Goal: Task Accomplishment & Management: Manage account settings

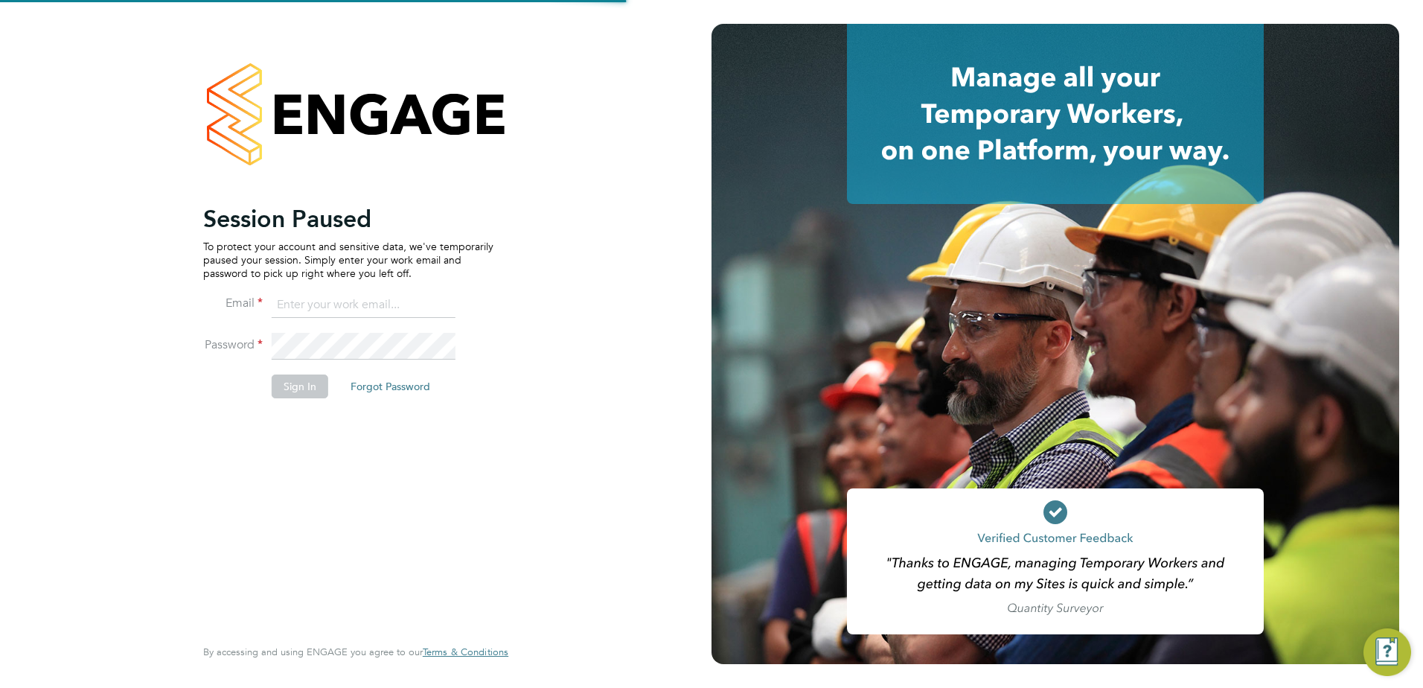
type input "[EMAIL_ADDRESS][PERSON_NAME][DOMAIN_NAME]"
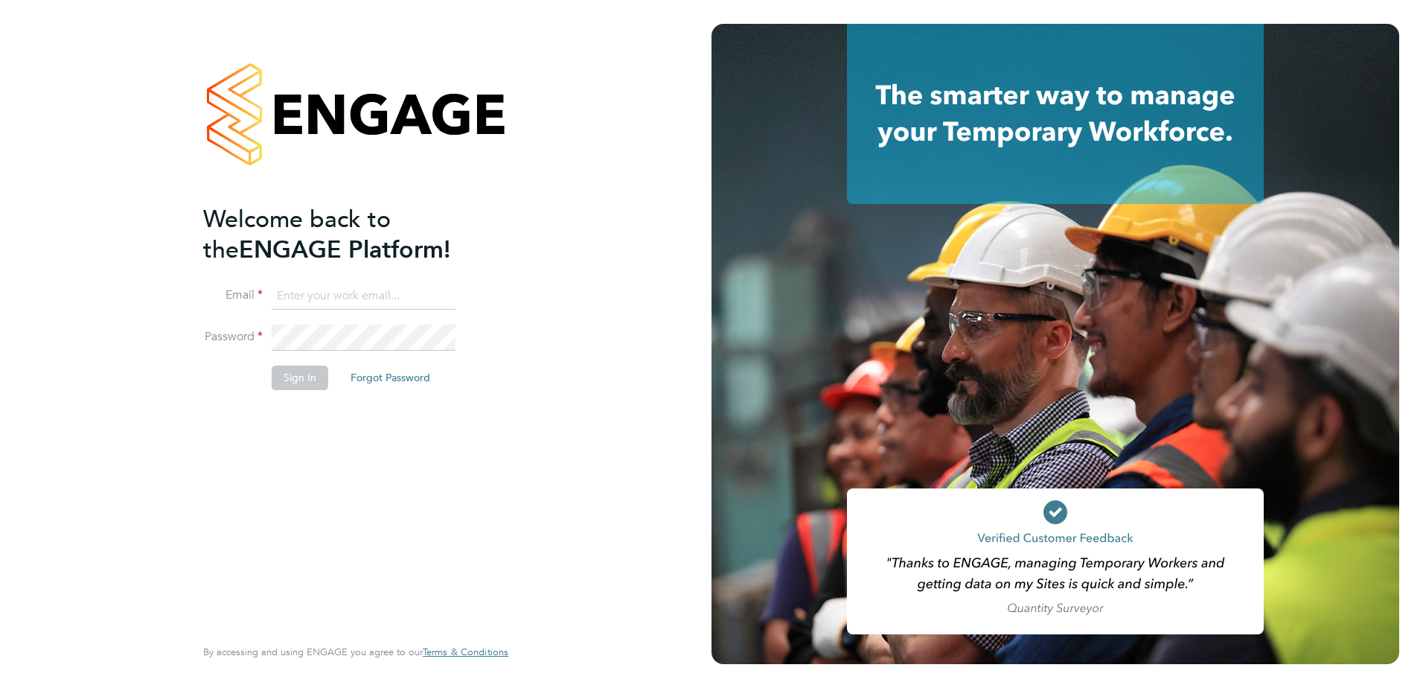
type input "[EMAIL_ADDRESS][PERSON_NAME][DOMAIN_NAME]"
click at [306, 385] on button "Sign In" at bounding box center [300, 377] width 57 height 24
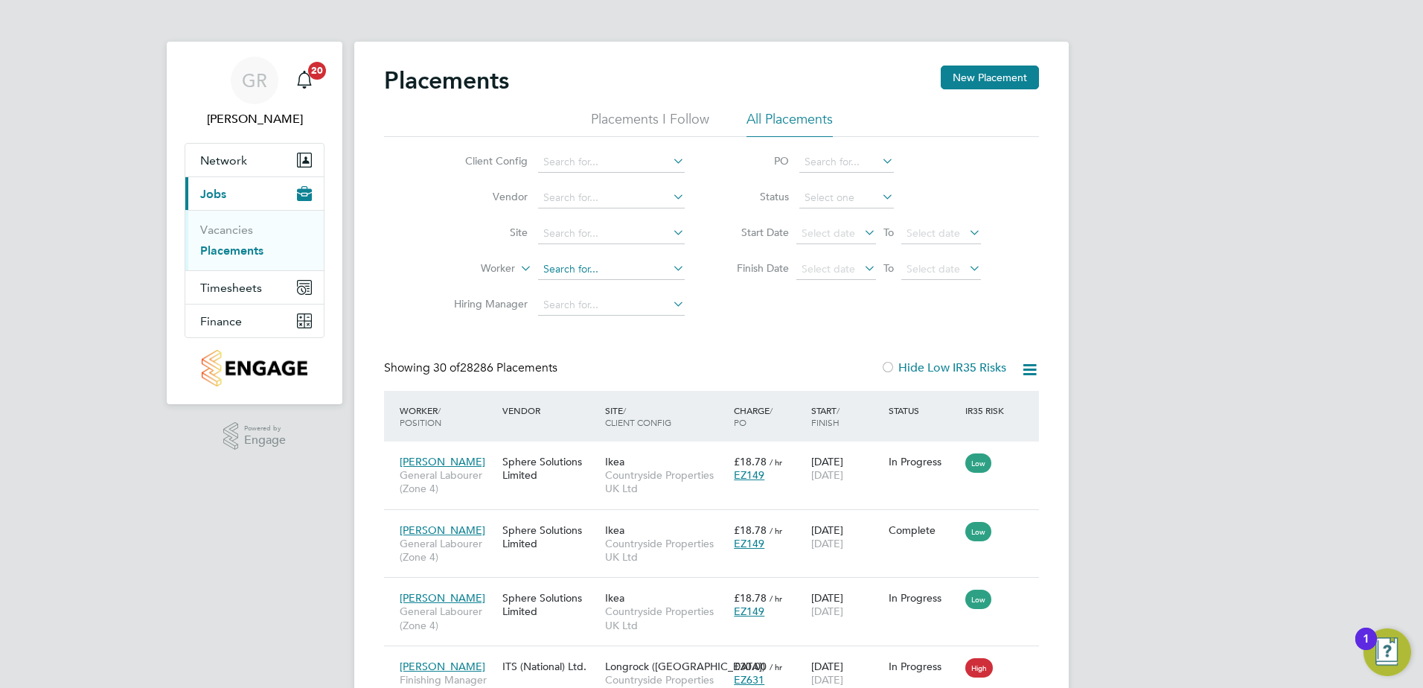
click at [598, 277] on input at bounding box center [611, 269] width 147 height 21
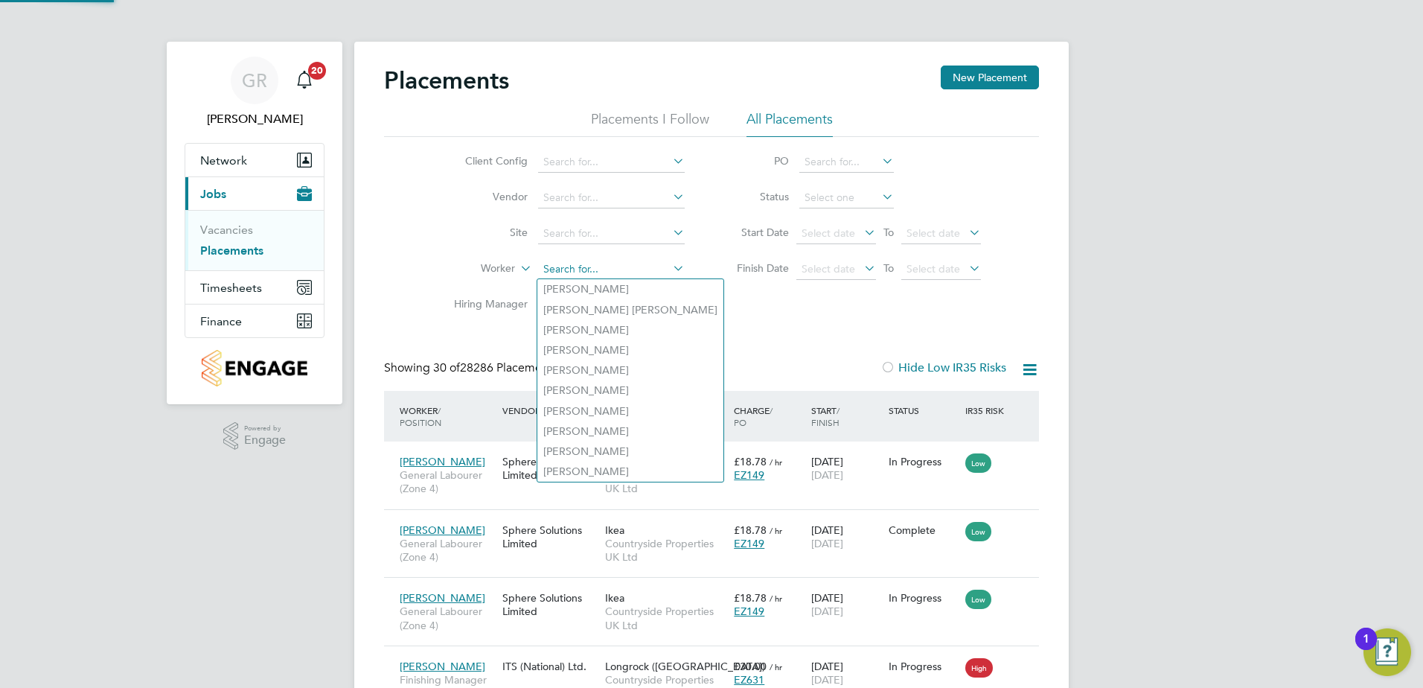
paste input "Oladapo Oyelade"
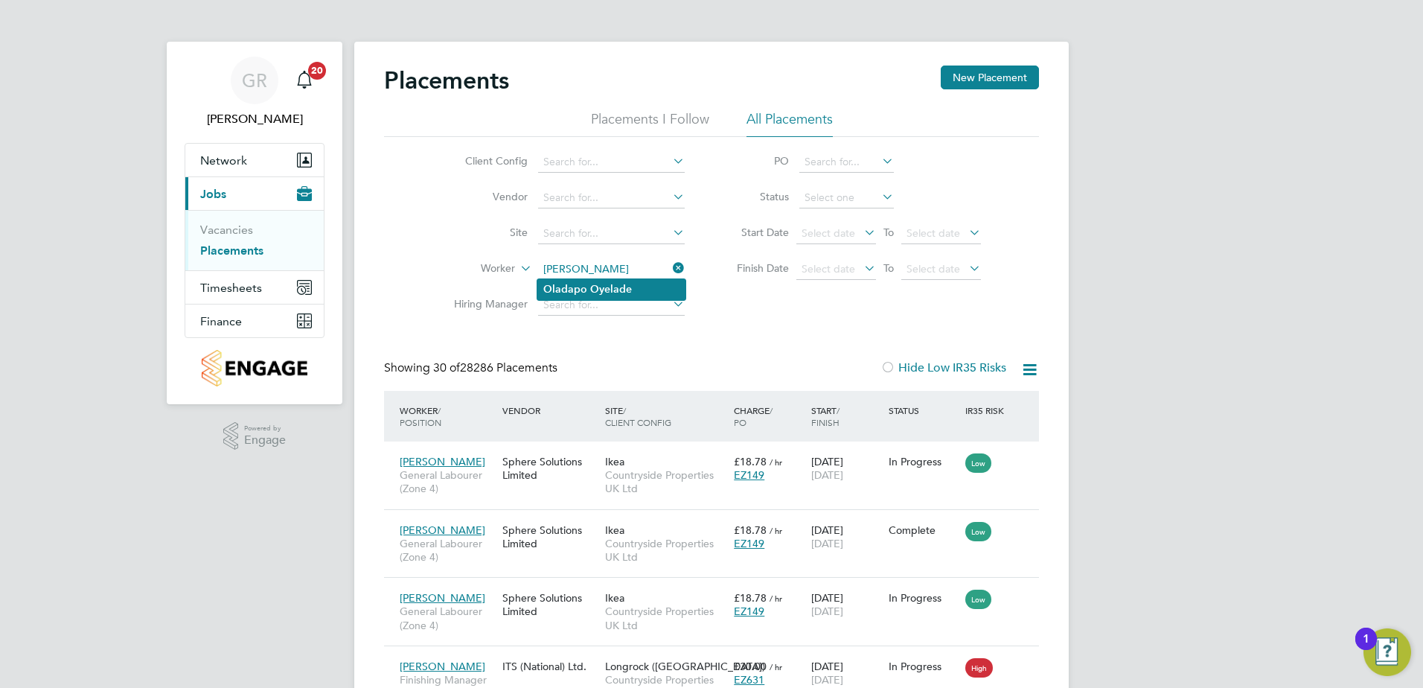
type input "Oladapo Oyelade"
click at [629, 281] on li "Oladapo Oyelade" at bounding box center [611, 289] width 148 height 20
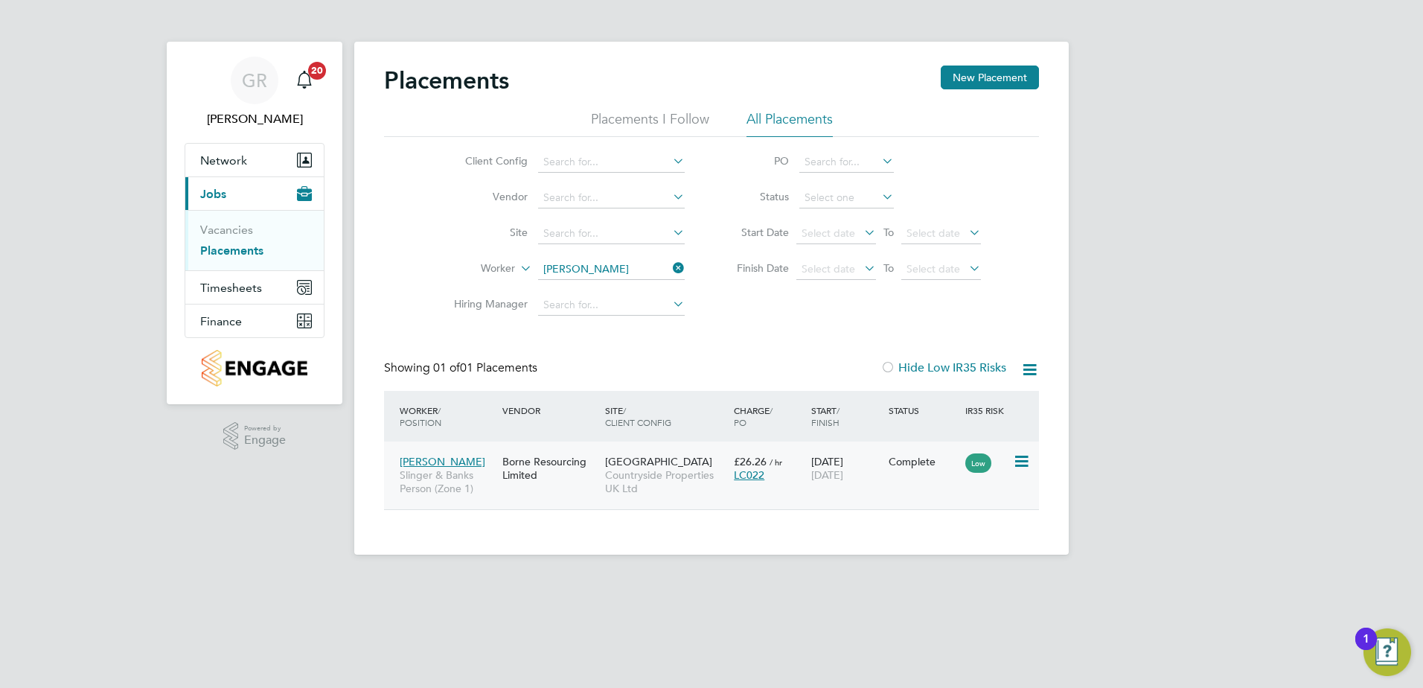
click at [656, 468] on span "Countryside Properties UK Ltd" at bounding box center [665, 481] width 121 height 27
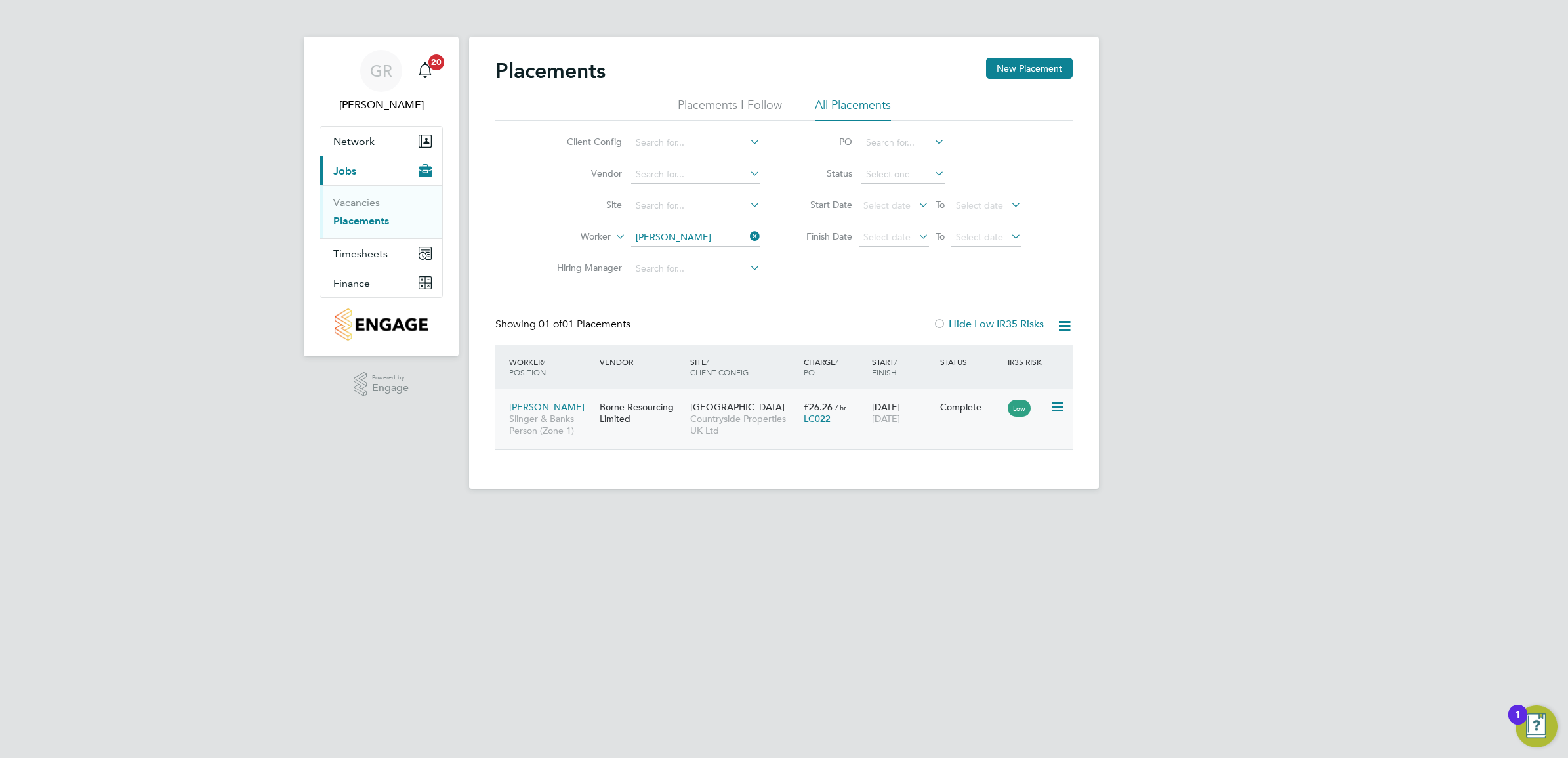
scroll to position [13, 61]
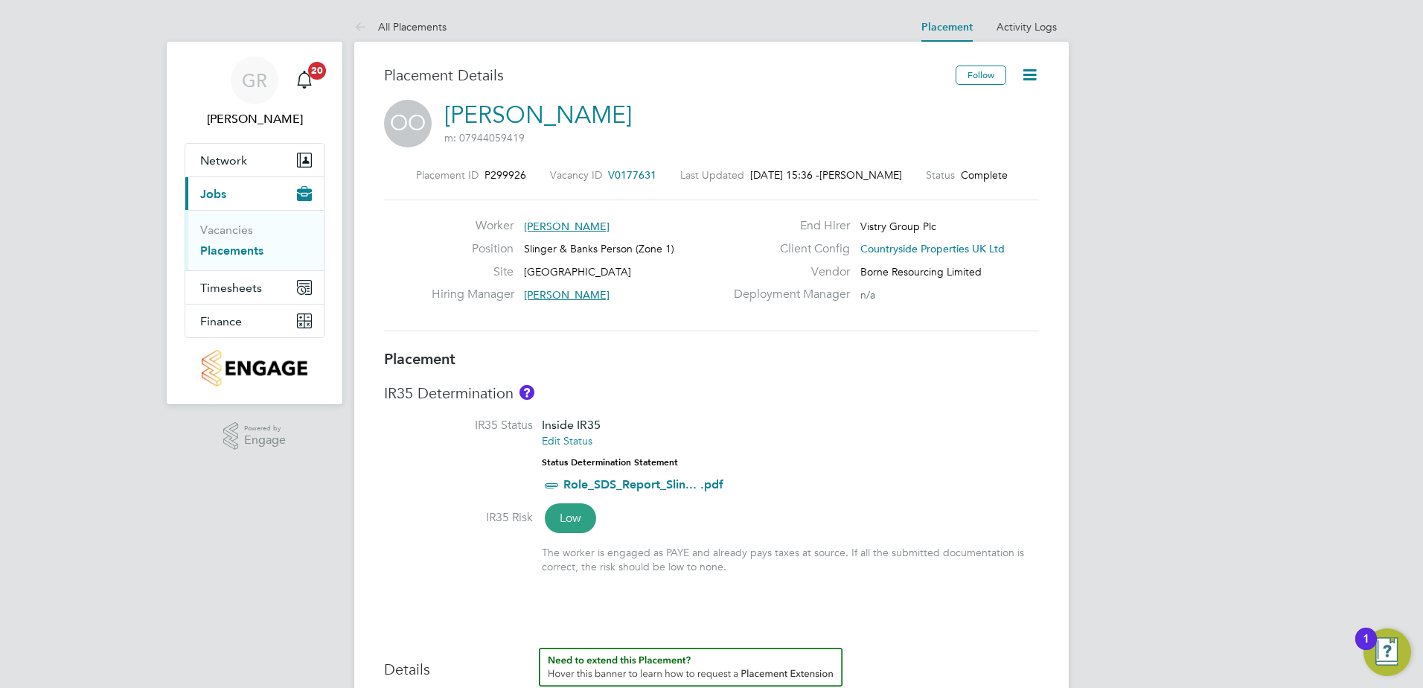
drag, startPoint x: 1026, startPoint y: 72, endPoint x: 1037, endPoint y: 103, distance: 32.5
click at [1026, 72] on icon at bounding box center [1029, 74] width 19 height 19
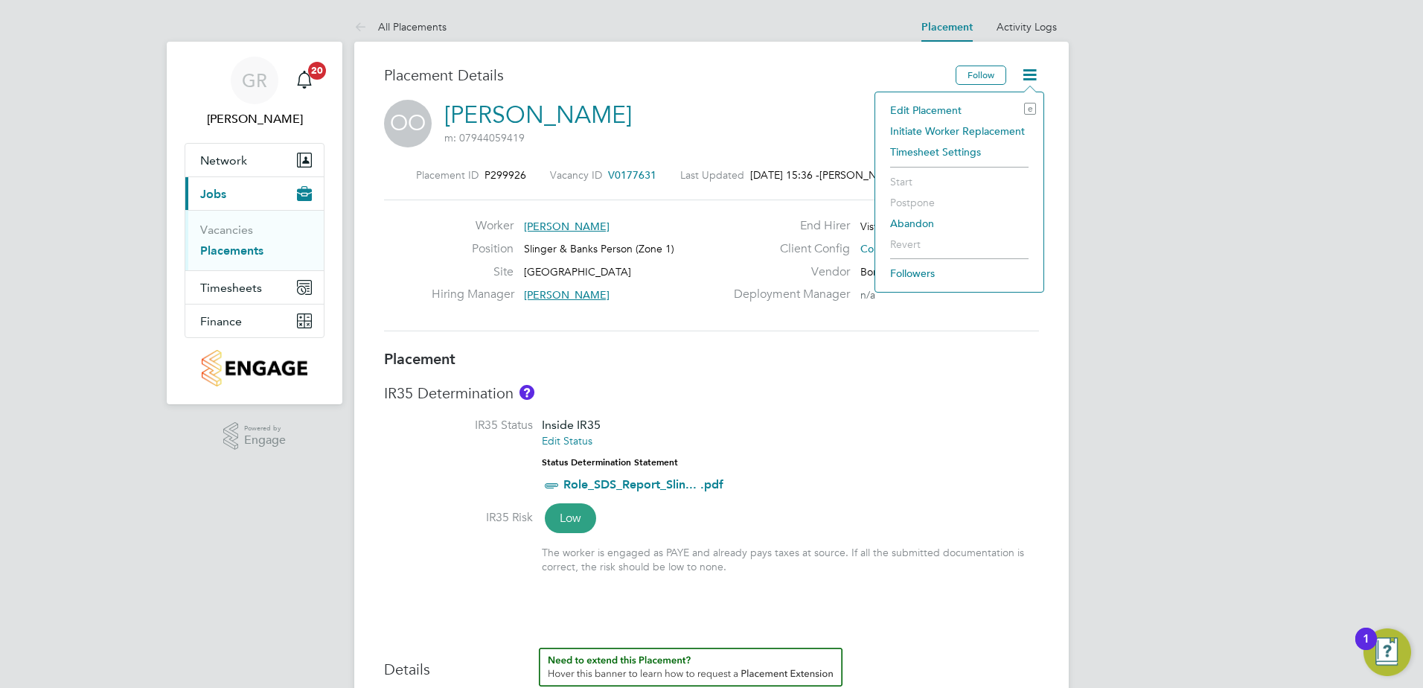
click at [939, 109] on li "Edit Placement e" at bounding box center [959, 110] width 153 height 21
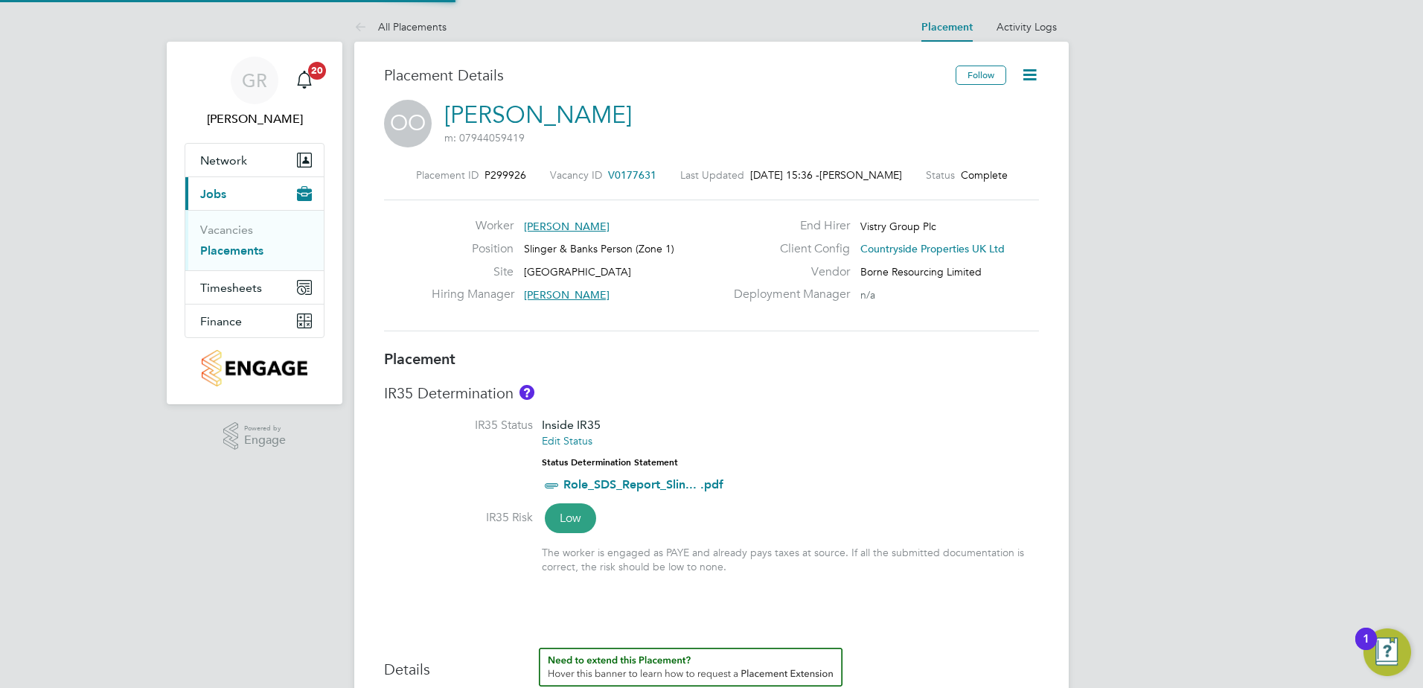
type input "Liam D'unienville"
type input "04 Aug 2025"
type input "01 Oct 2025"
type input "08:00"
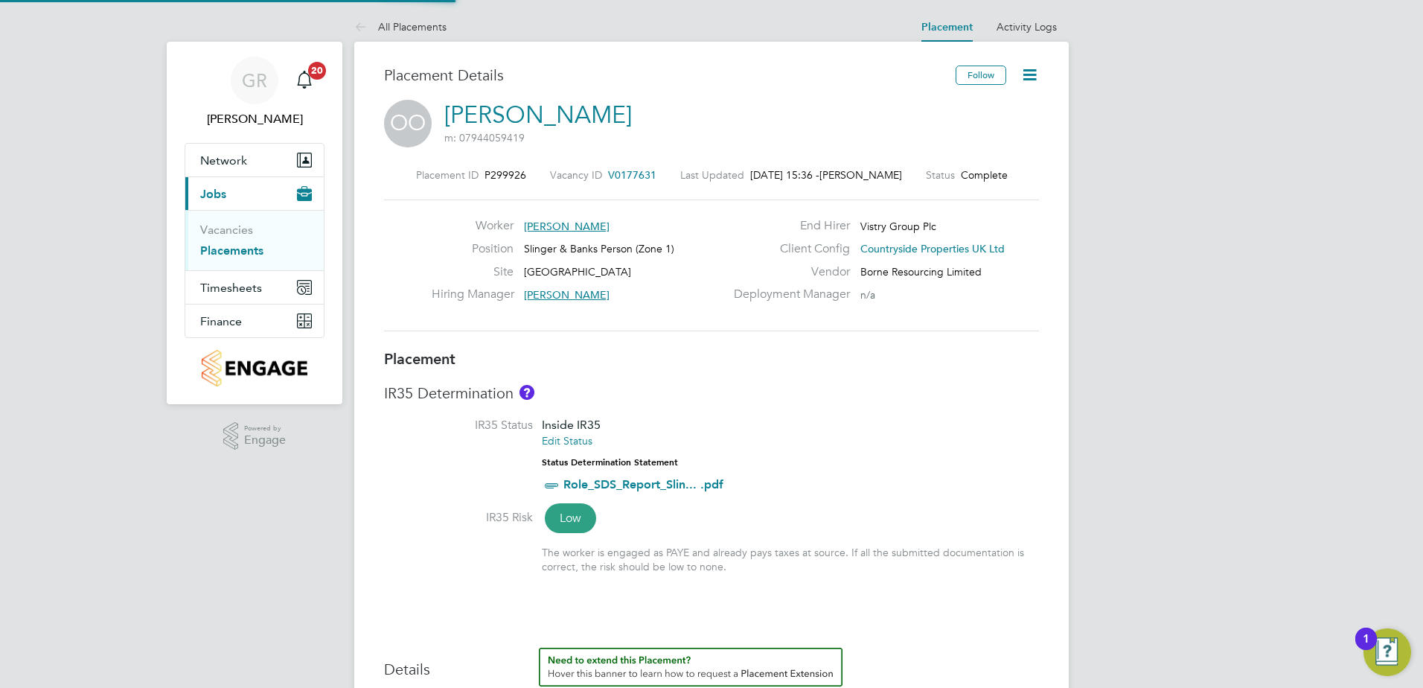
type input "18:00"
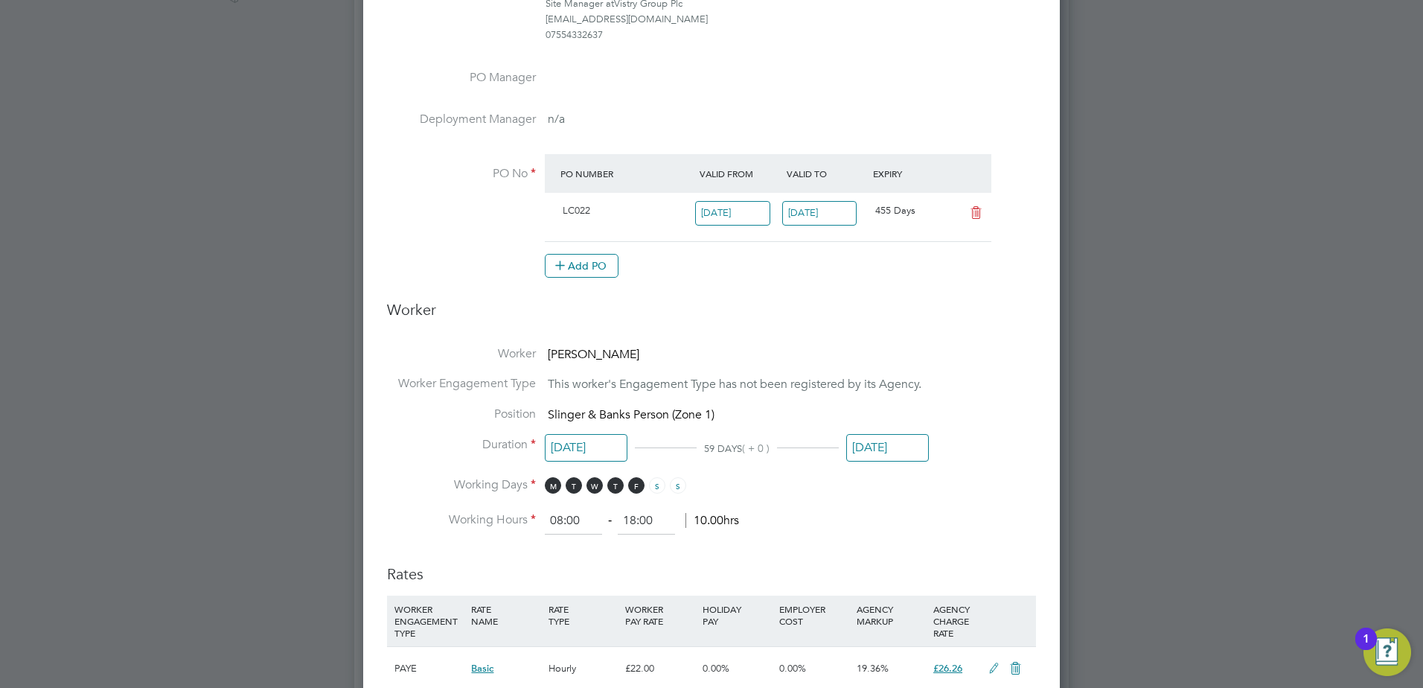
click at [877, 442] on input "01 Oct 2025" at bounding box center [887, 448] width 83 height 28
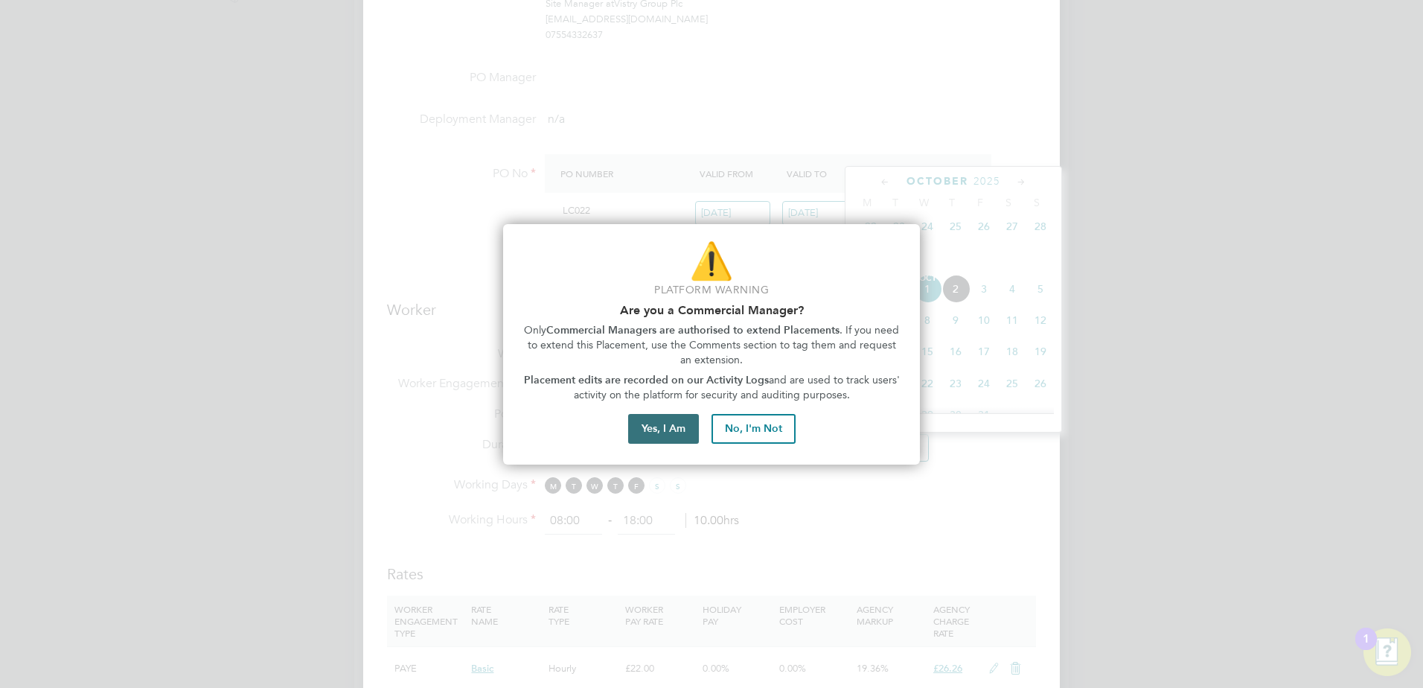
click at [666, 427] on button "Yes, I Am" at bounding box center [663, 429] width 71 height 30
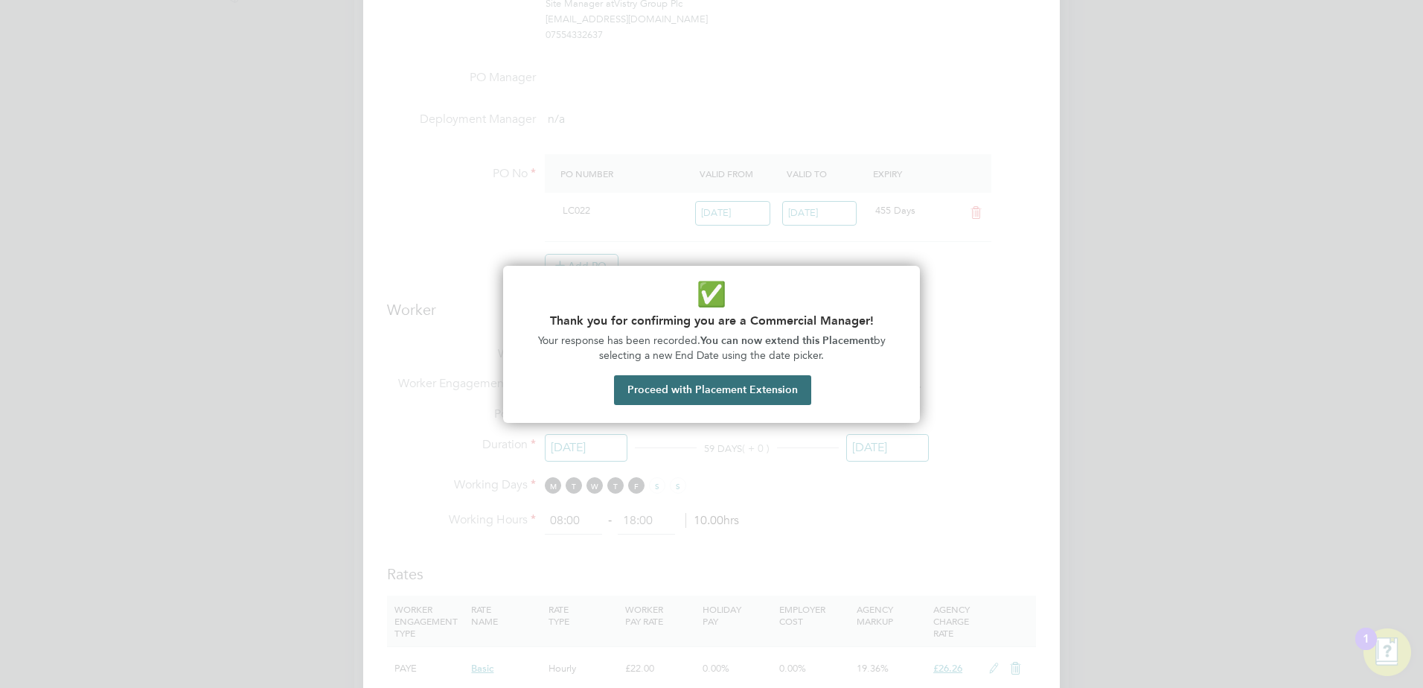
click at [680, 388] on button "Proceed with Placement Extension" at bounding box center [712, 390] width 197 height 30
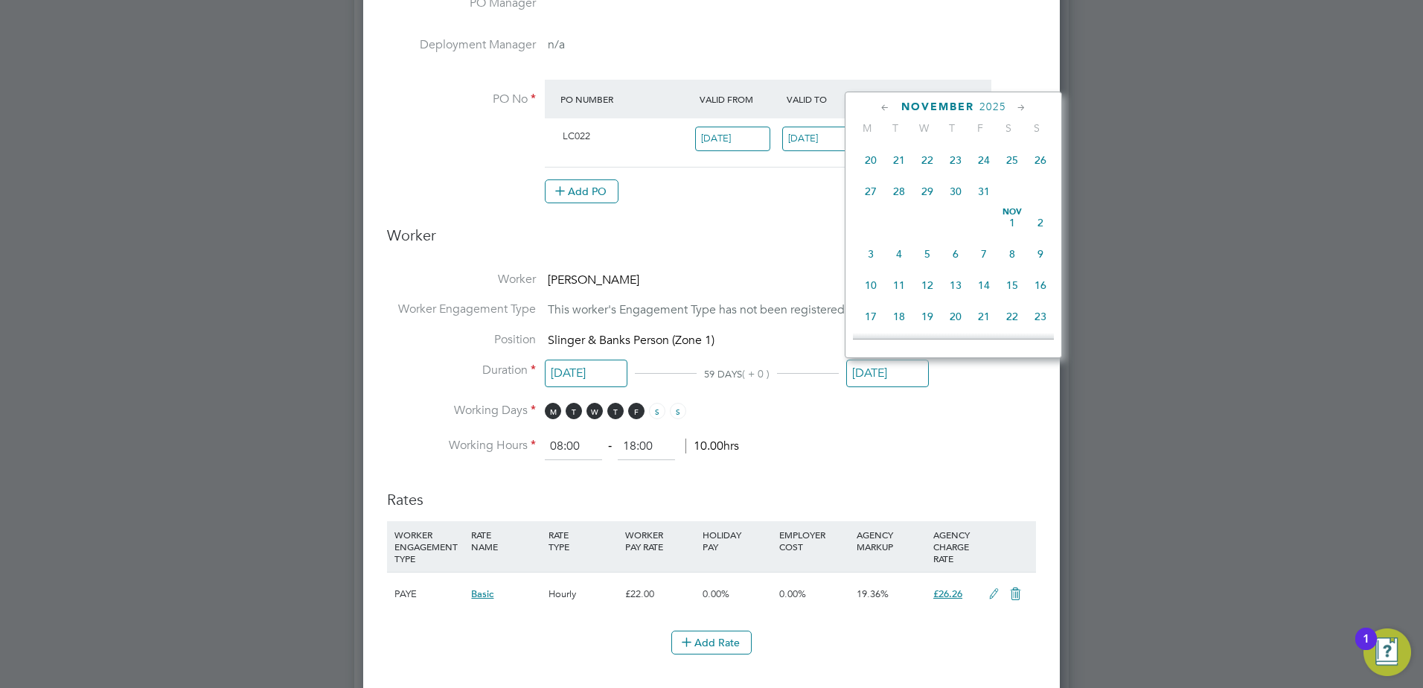
click at [989, 205] on span "31" at bounding box center [984, 191] width 28 height 28
type input "31 Oct 2025"
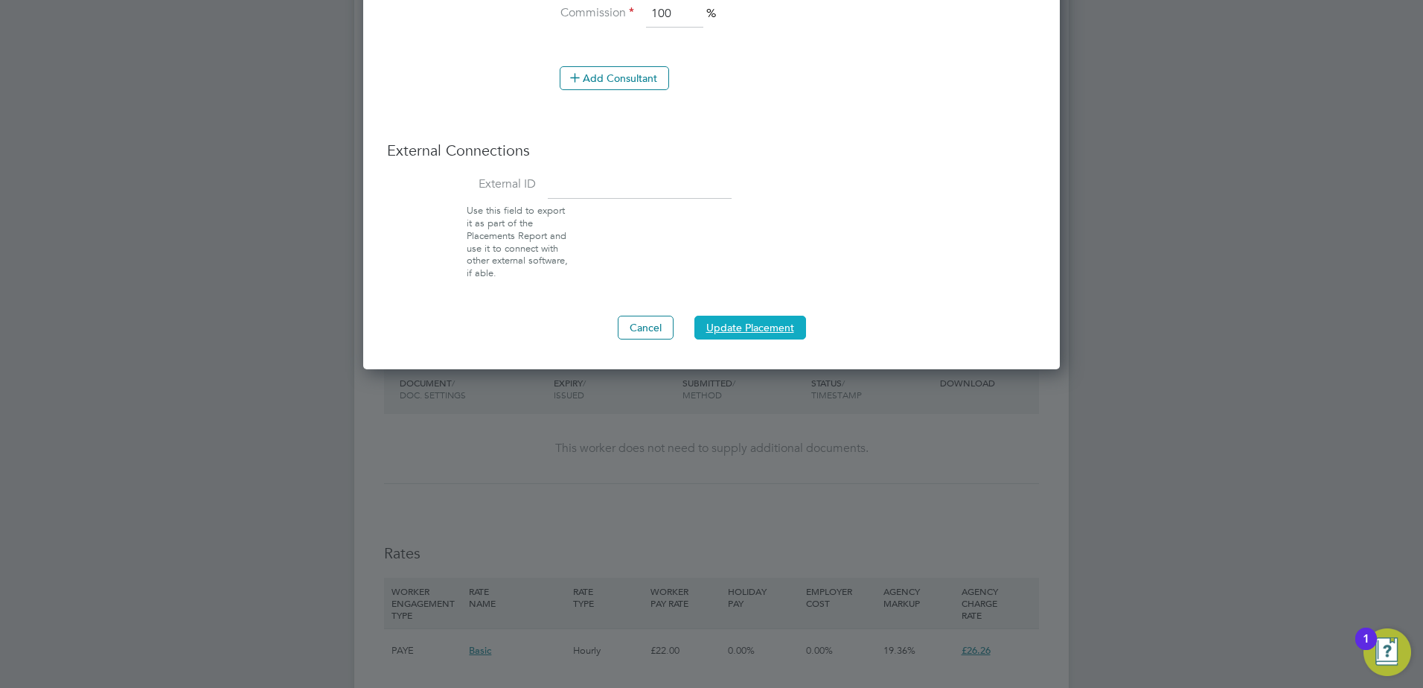
click at [745, 318] on button "Update Placement" at bounding box center [750, 328] width 112 height 24
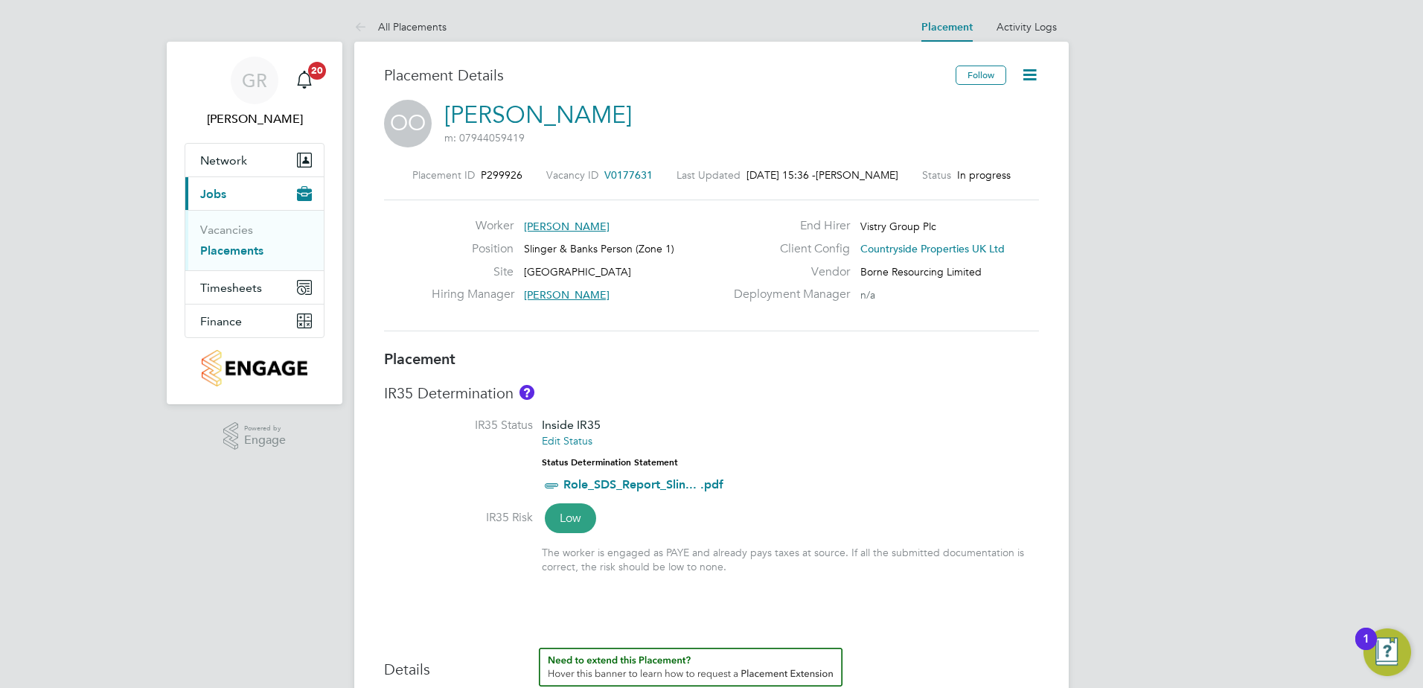
click at [238, 251] on link "Placements" at bounding box center [231, 250] width 63 height 14
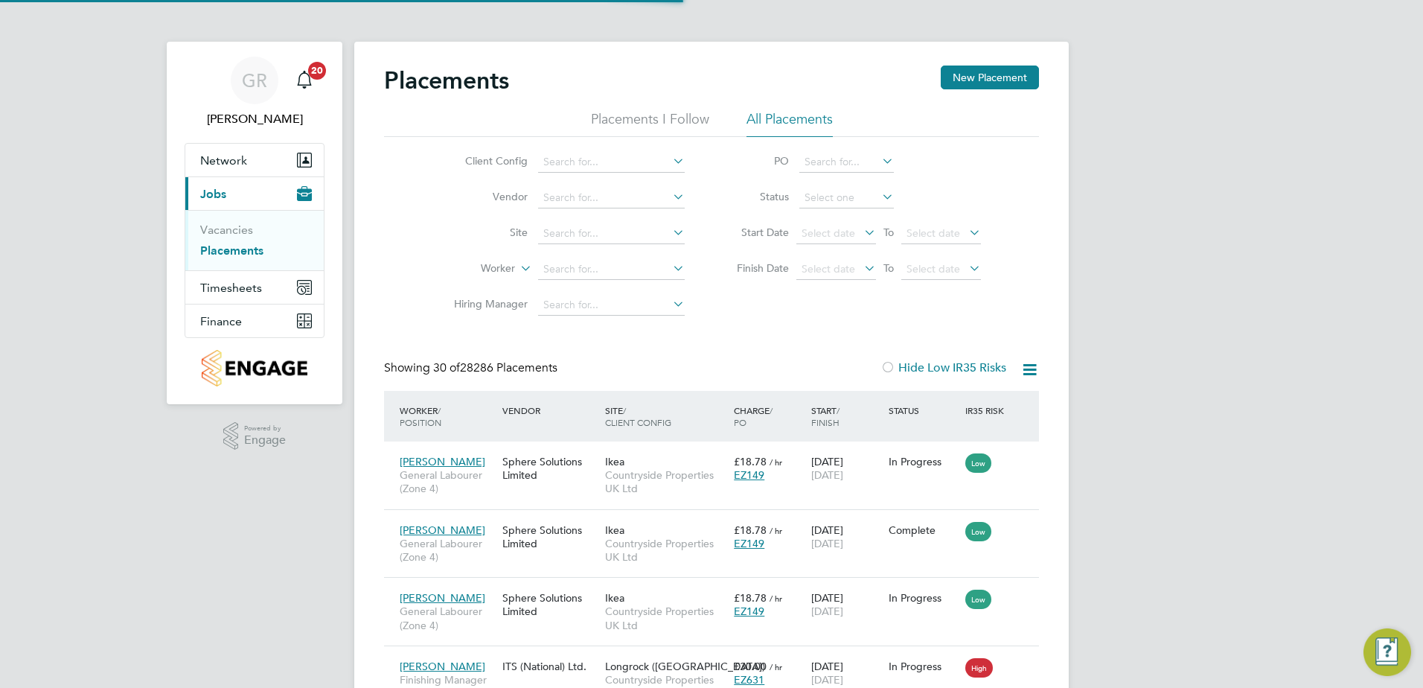
scroll to position [56, 103]
click at [238, 231] on link "Vacancies" at bounding box center [226, 230] width 53 height 14
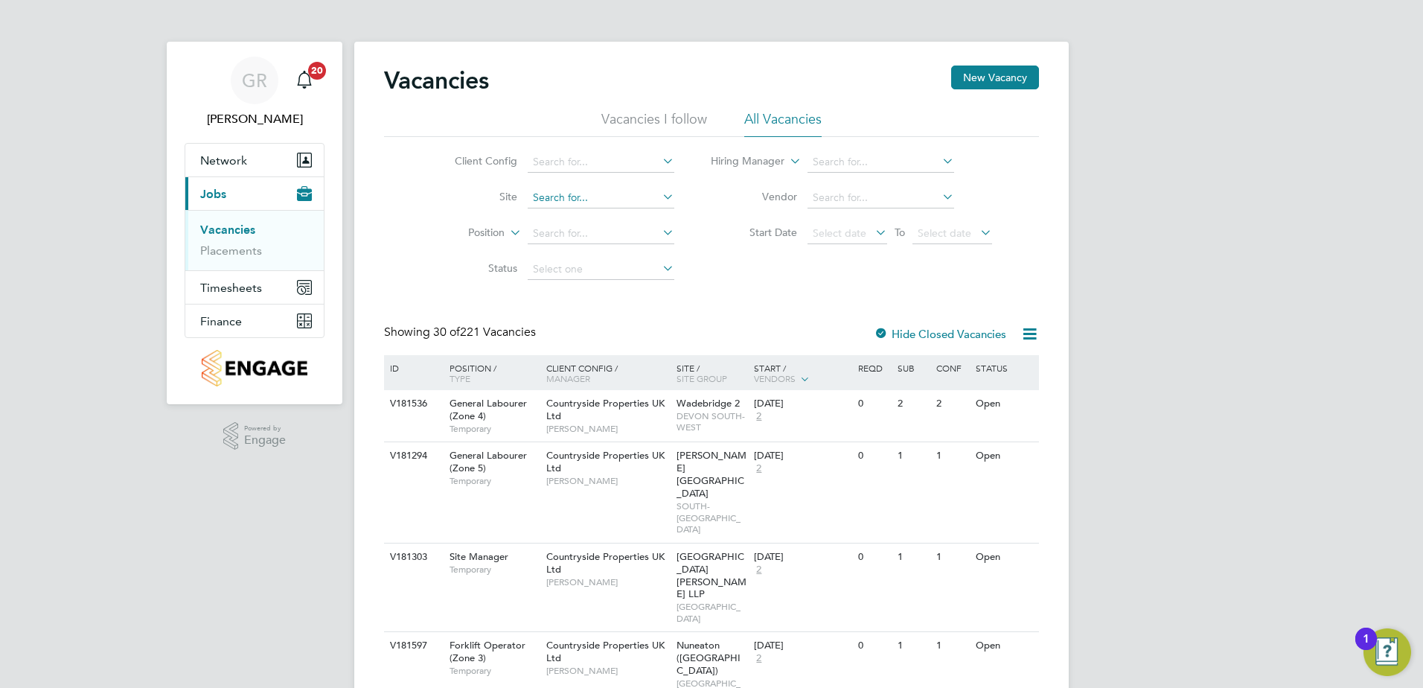
click at [622, 197] on input at bounding box center [601, 198] width 147 height 21
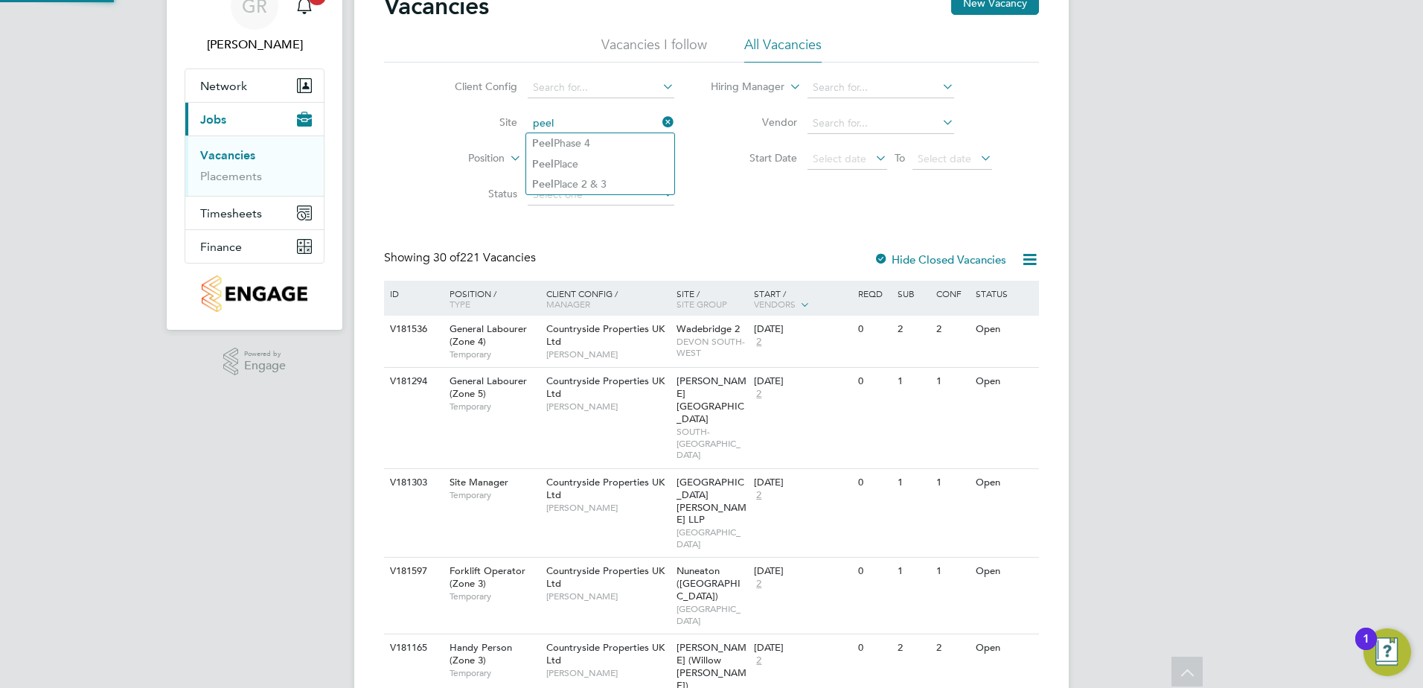
type input "Peel Phase 4"
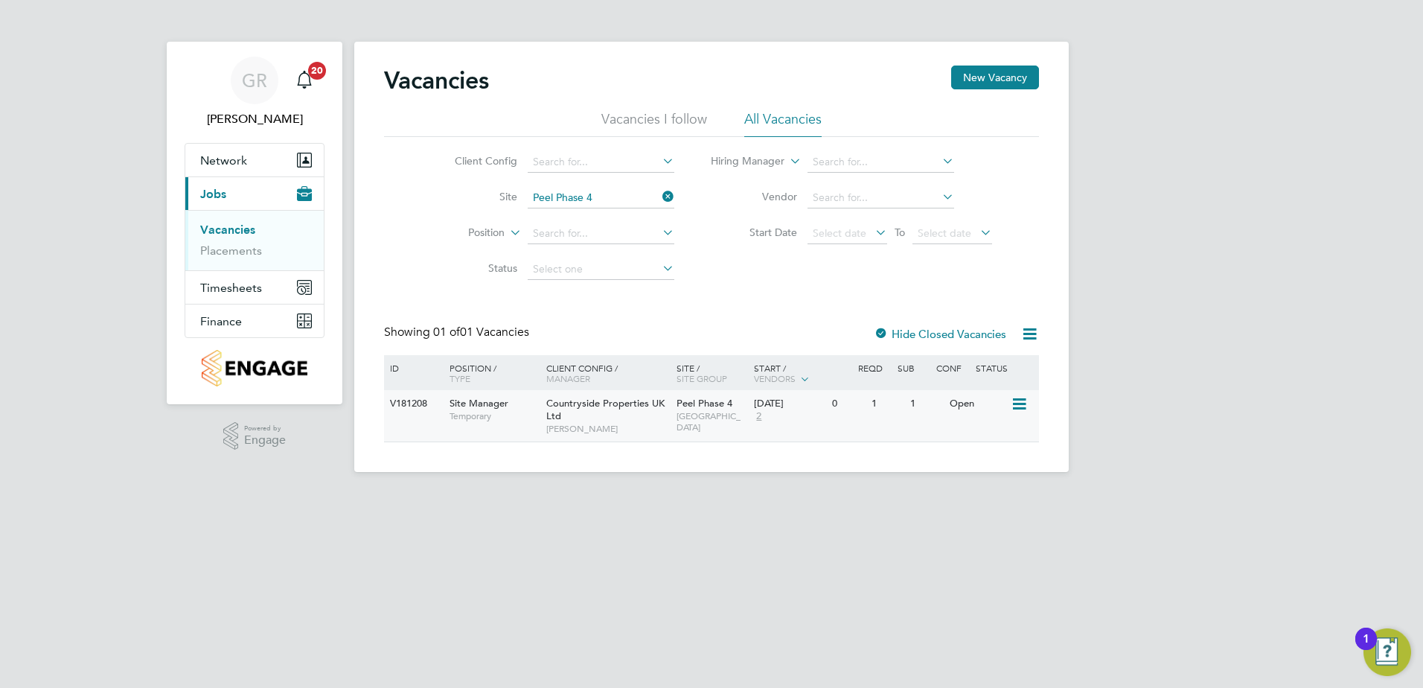
click at [594, 410] on div "Countryside Properties UK Ltd Mihai Balan" at bounding box center [608, 415] width 130 height 51
click at [588, 403] on span "Countryside Properties UK Ltd" at bounding box center [605, 409] width 118 height 25
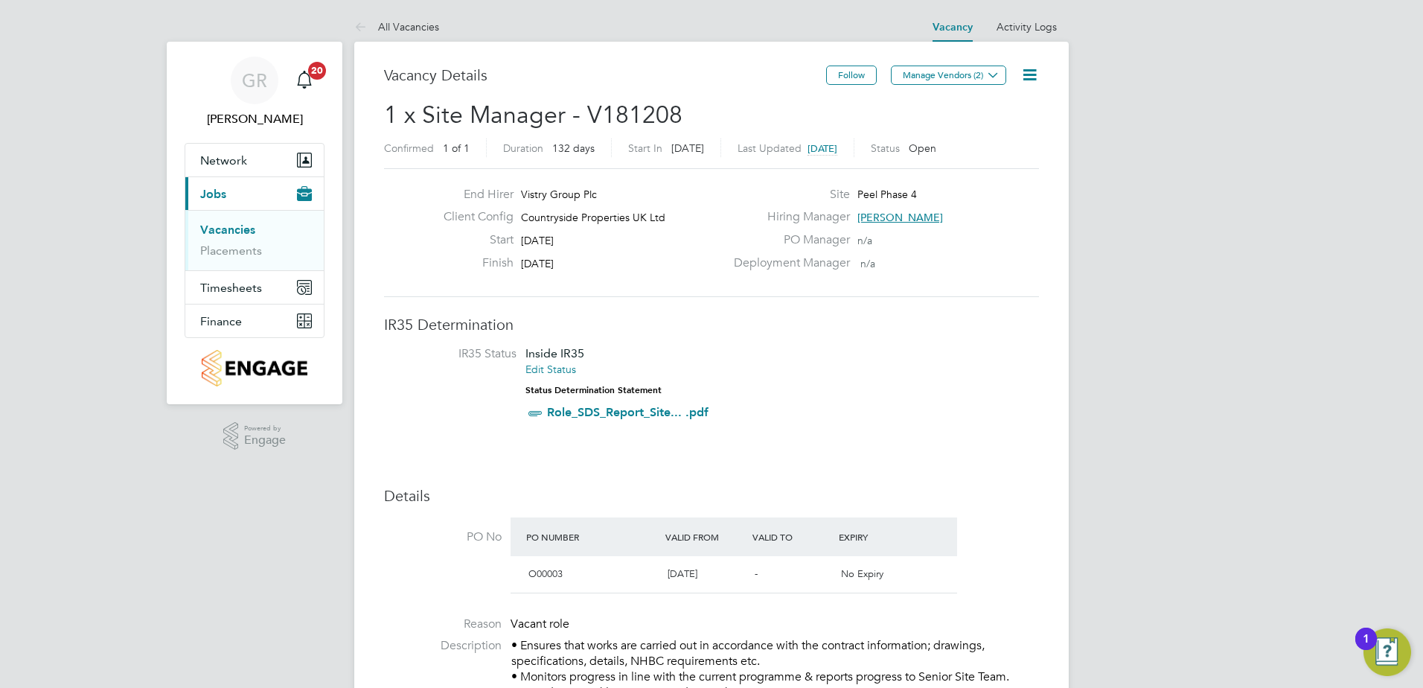
click at [1031, 84] on icon at bounding box center [1029, 74] width 19 height 19
click at [999, 103] on li "Edit Vacancy" at bounding box center [993, 110] width 86 height 21
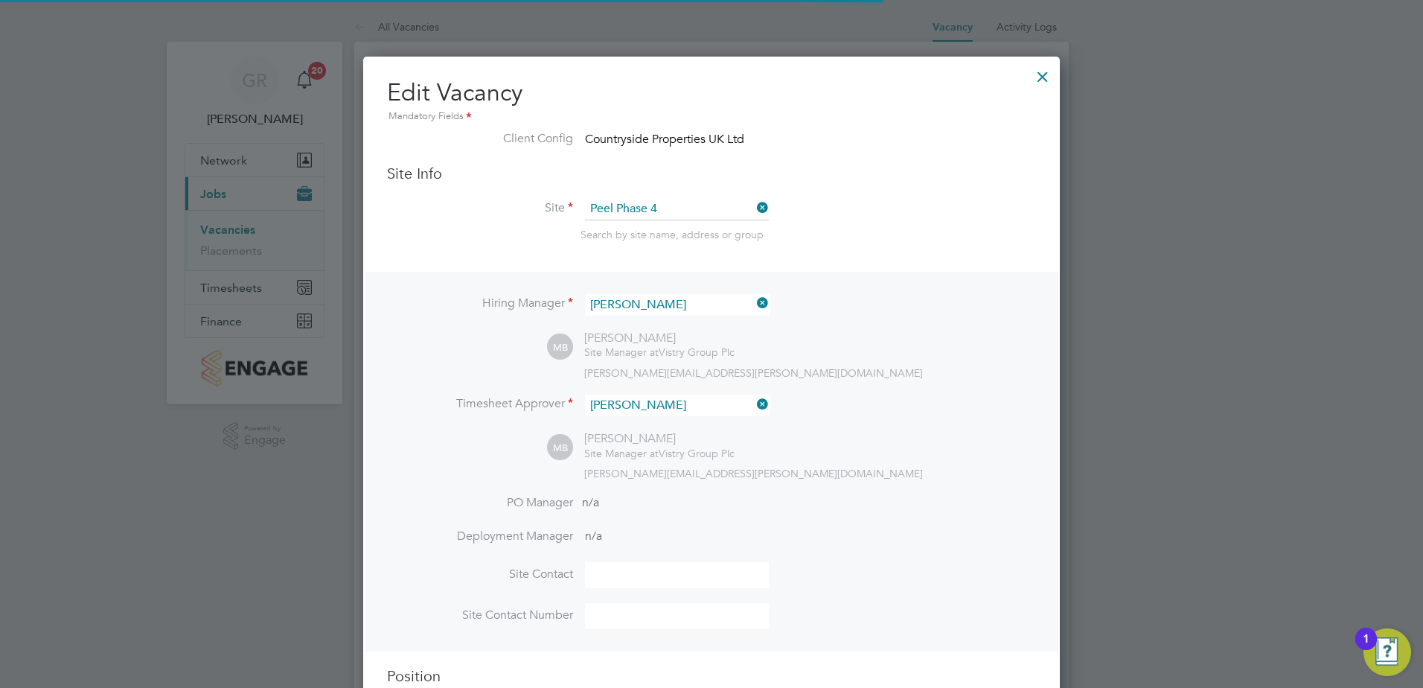
scroll to position [7, 7]
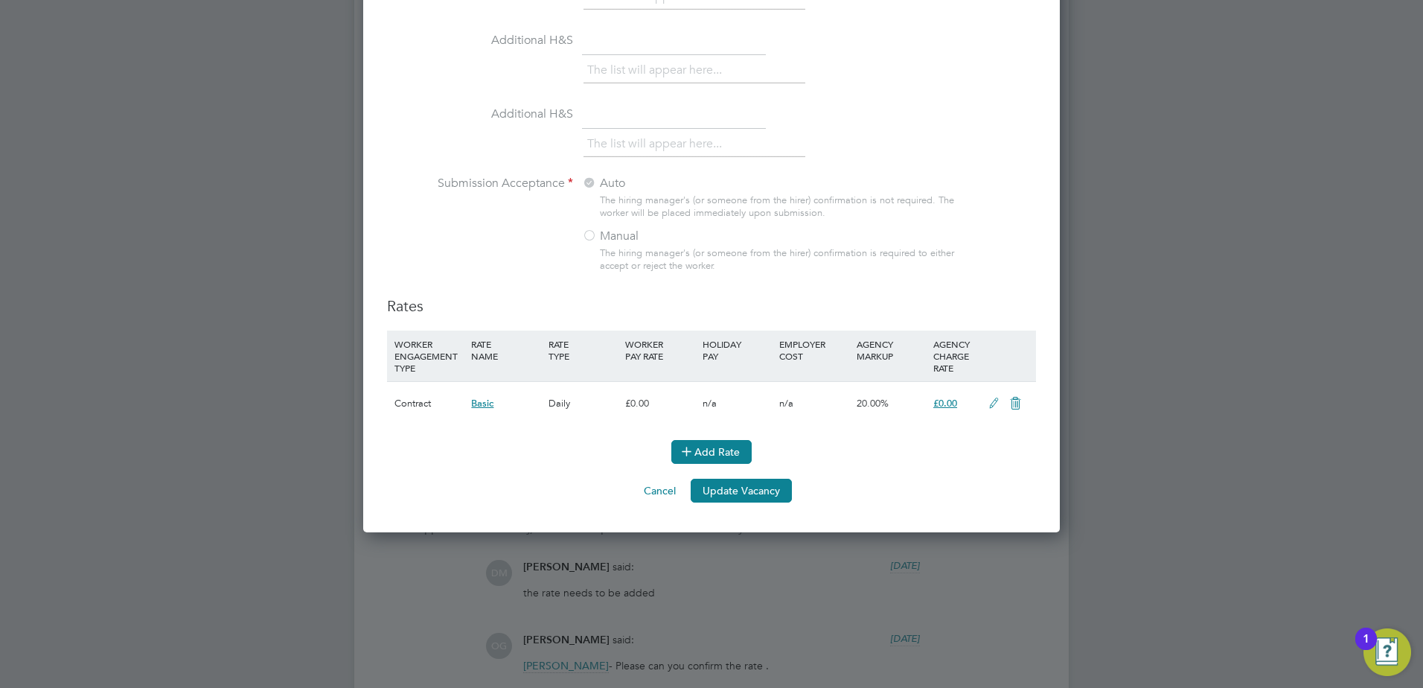
click at [702, 448] on button "Add Rate" at bounding box center [711, 452] width 80 height 24
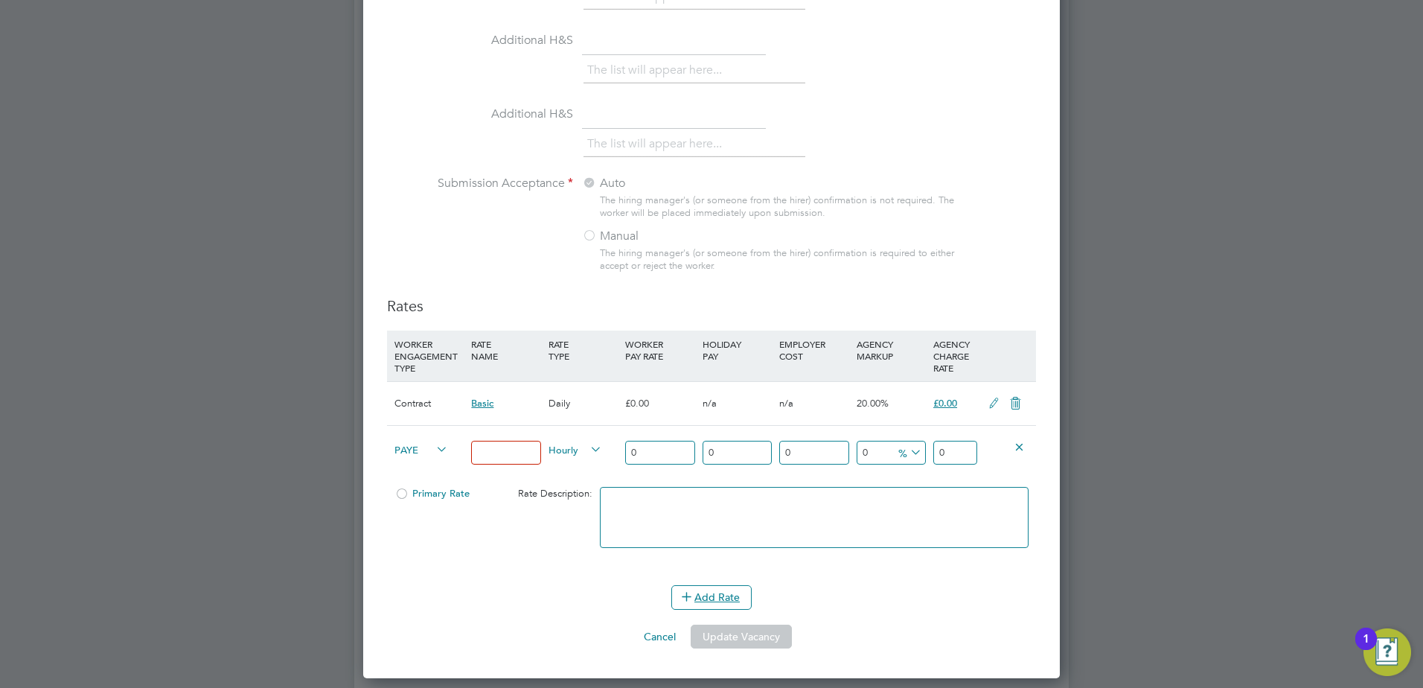
click at [587, 450] on icon at bounding box center [587, 449] width 0 height 21
click at [572, 480] on li "DAILY" at bounding box center [575, 484] width 65 height 19
click at [642, 418] on div "£0.00" at bounding box center [659, 403] width 77 height 43
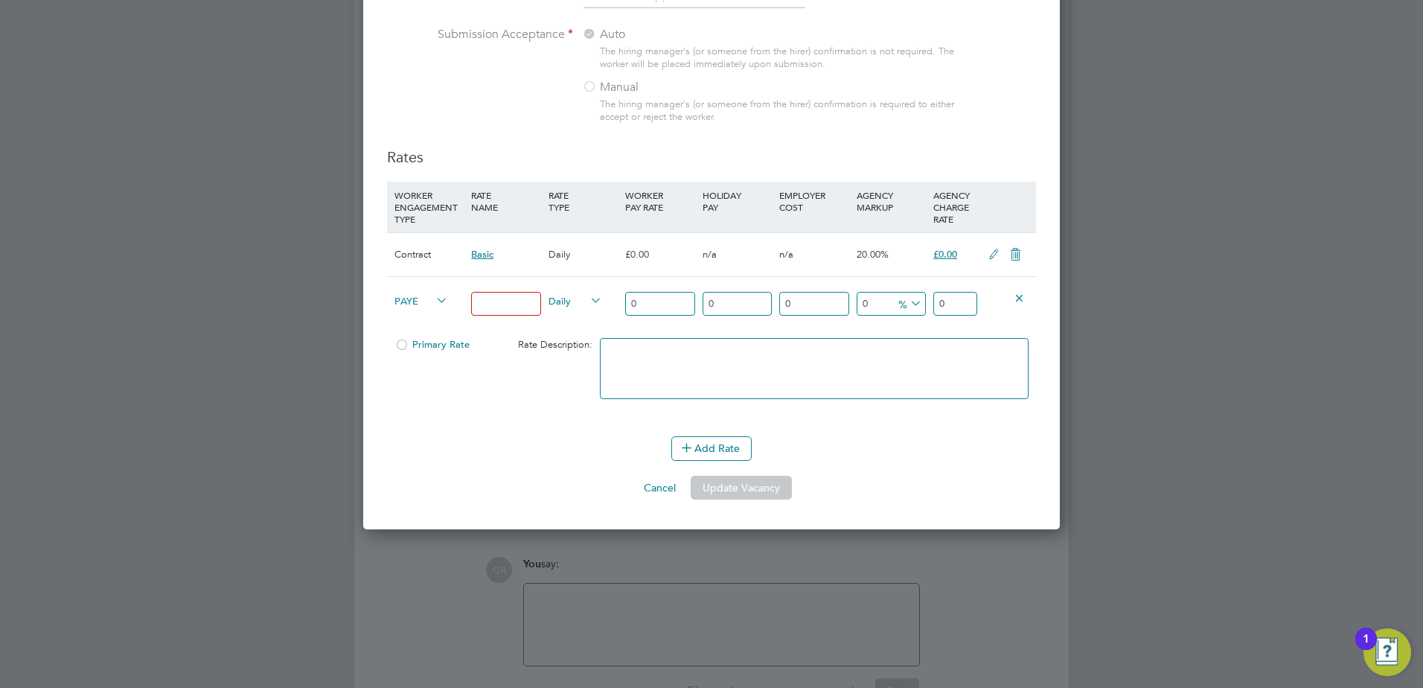
click at [433, 305] on icon at bounding box center [433, 300] width 0 height 21
click at [422, 310] on li "Contract" at bounding box center [418, 317] width 60 height 19
click at [1020, 298] on icon at bounding box center [1019, 297] width 11 height 11
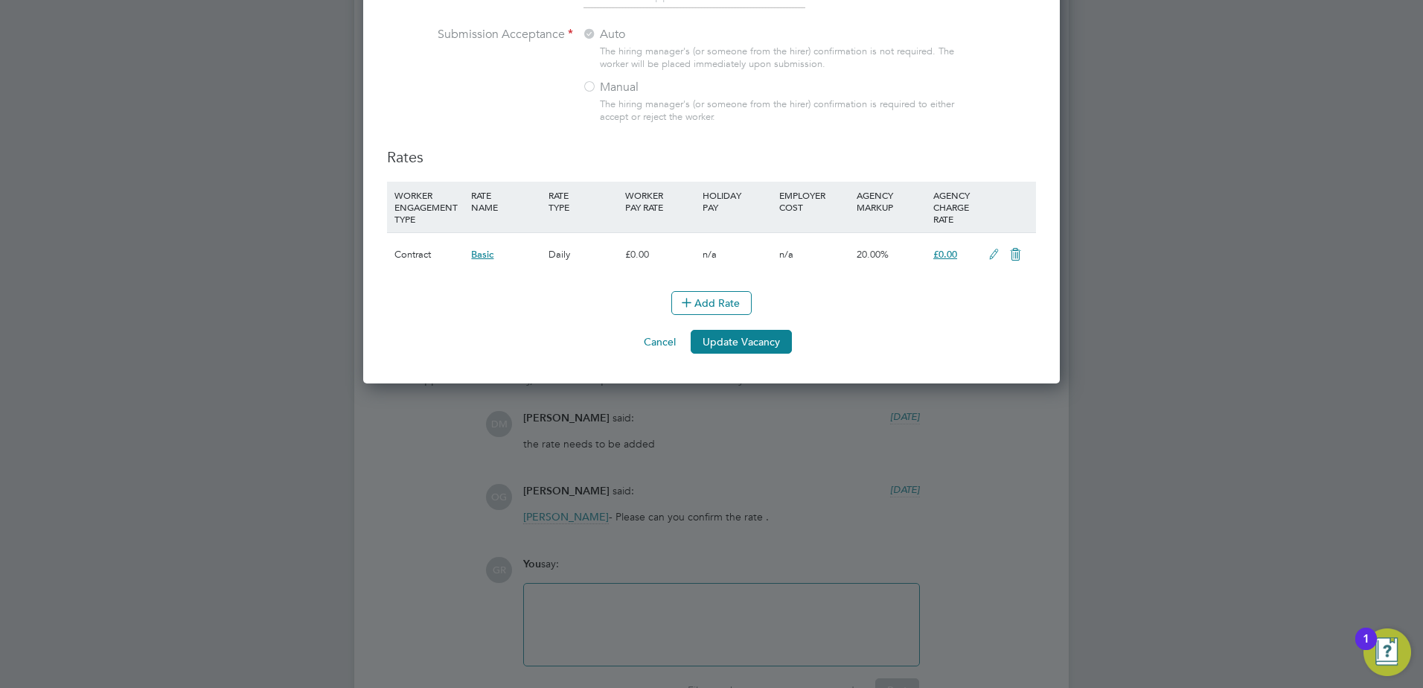
click at [989, 257] on icon at bounding box center [994, 255] width 19 height 12
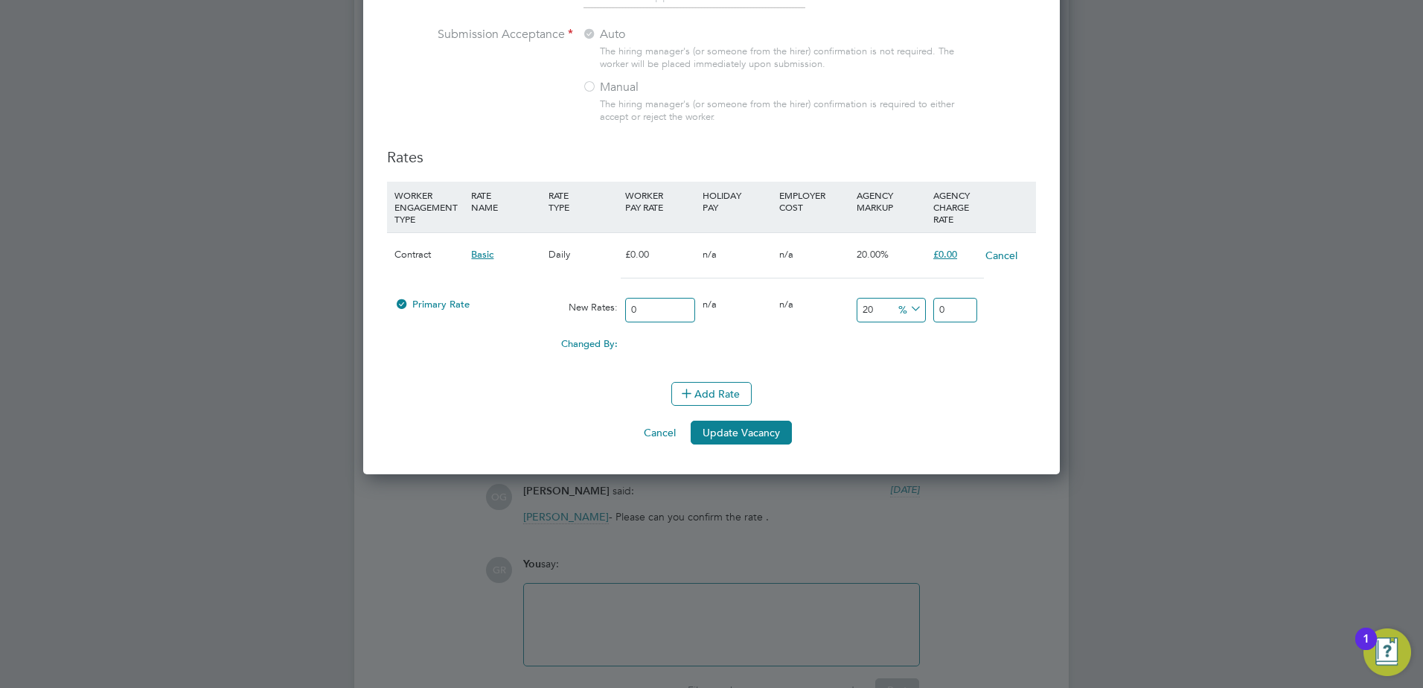
click at [662, 309] on input "0" at bounding box center [659, 310] width 69 height 25
type input "3"
type input "3.6"
type input "35"
type input "42"
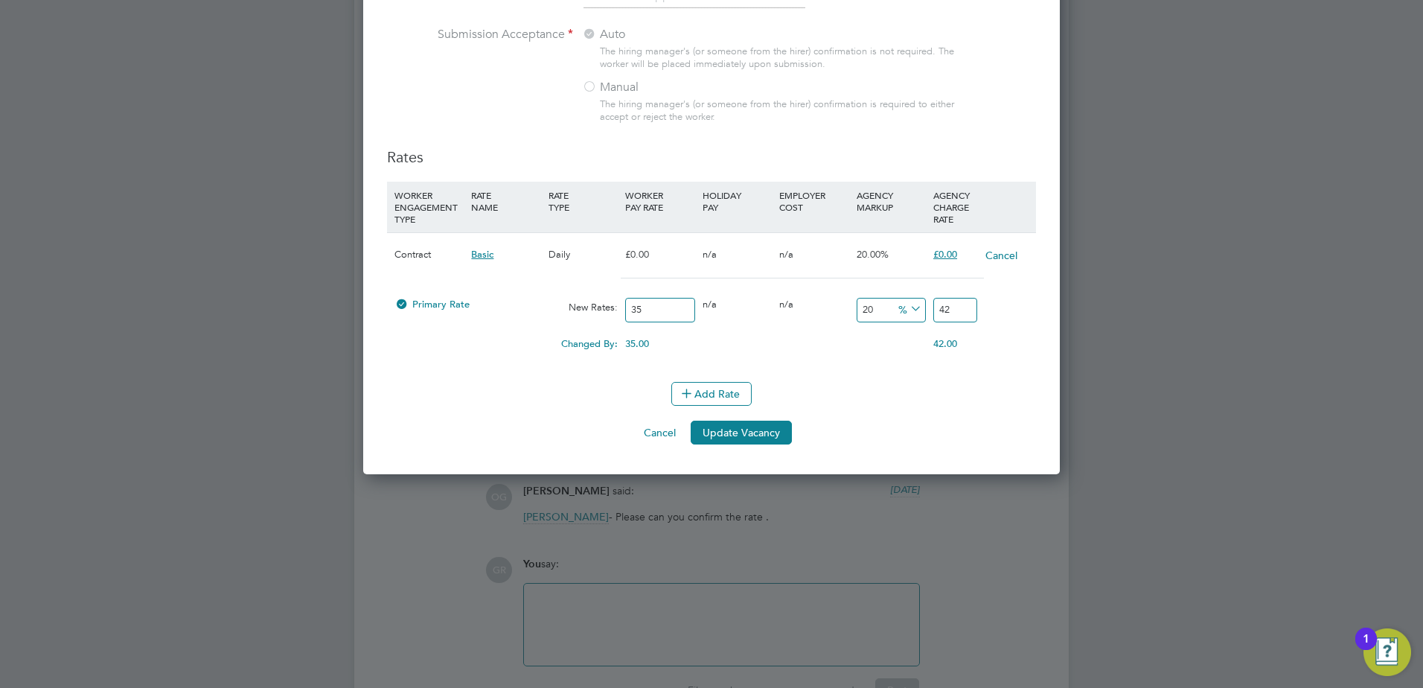
type input "350"
type input "420"
type input "350"
click at [758, 427] on button "Update Vacancy" at bounding box center [741, 432] width 101 height 24
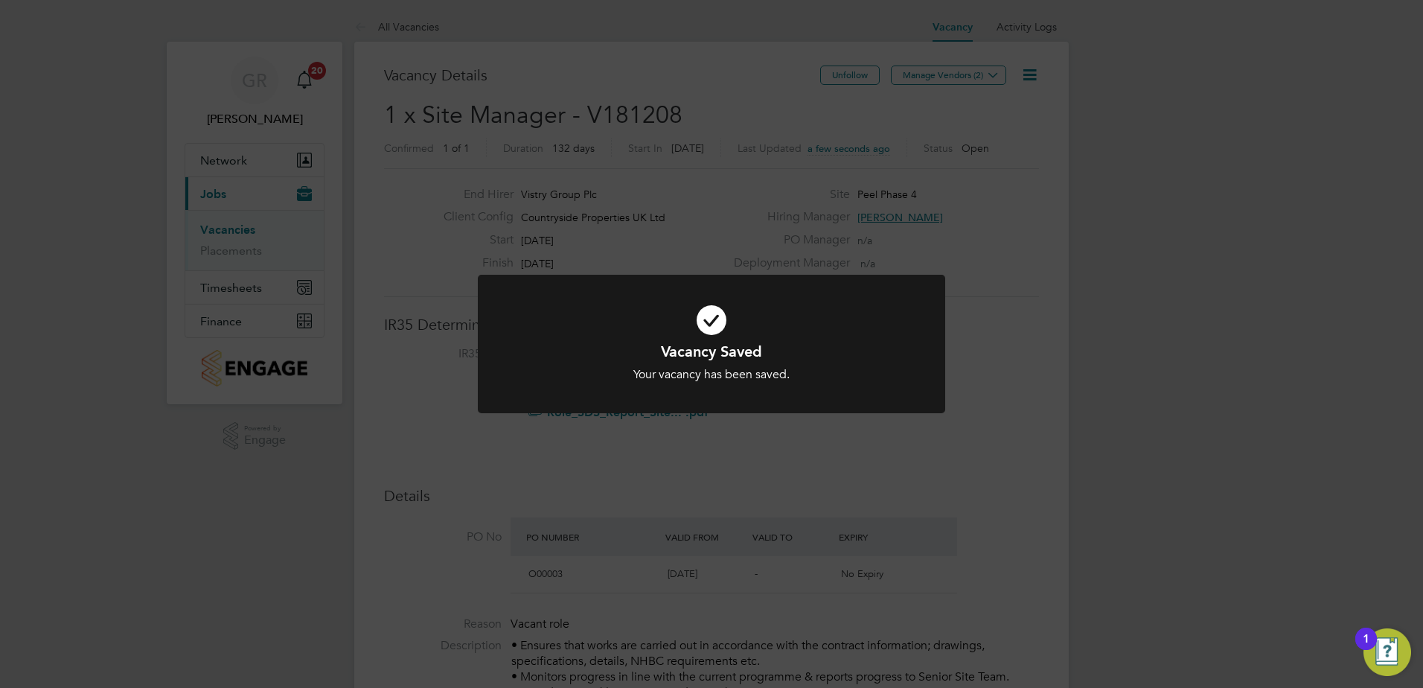
click at [1084, 260] on div "Vacancy Saved Your vacancy has been saved. Cancel Okay" at bounding box center [711, 344] width 1423 height 688
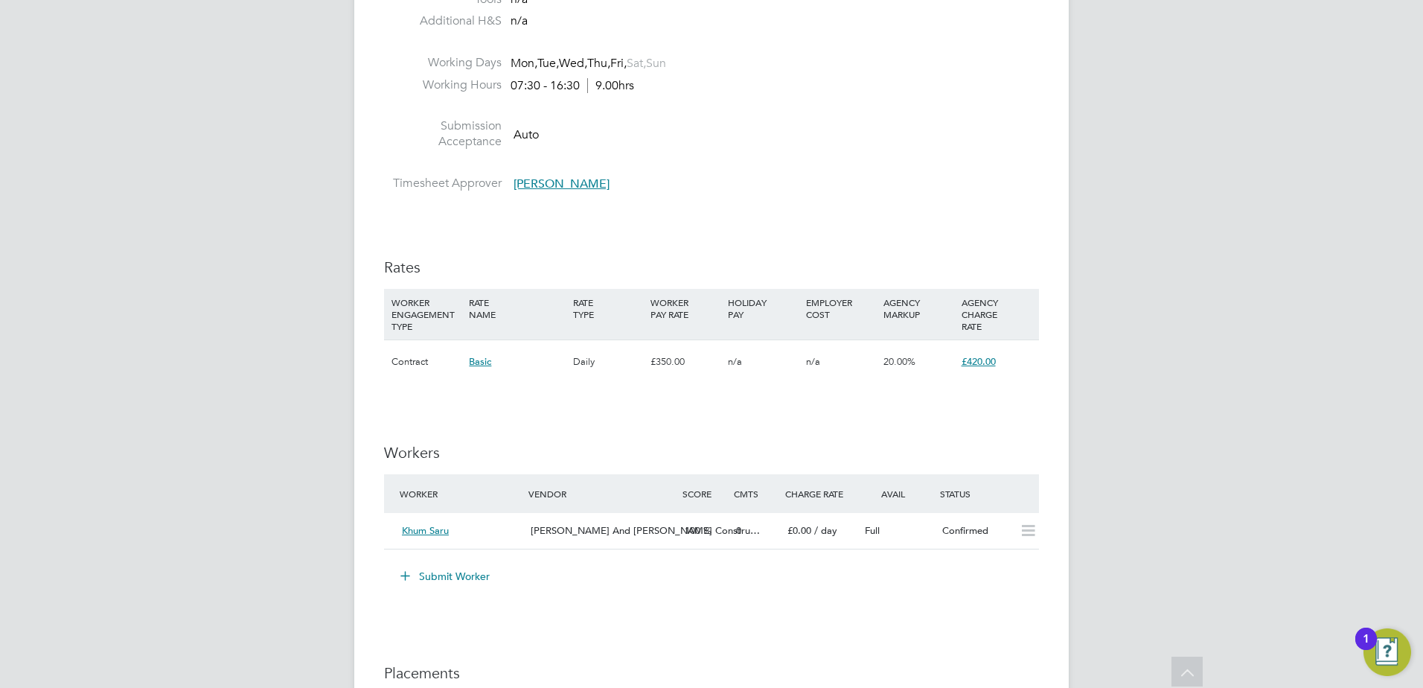
scroll to position [967, 0]
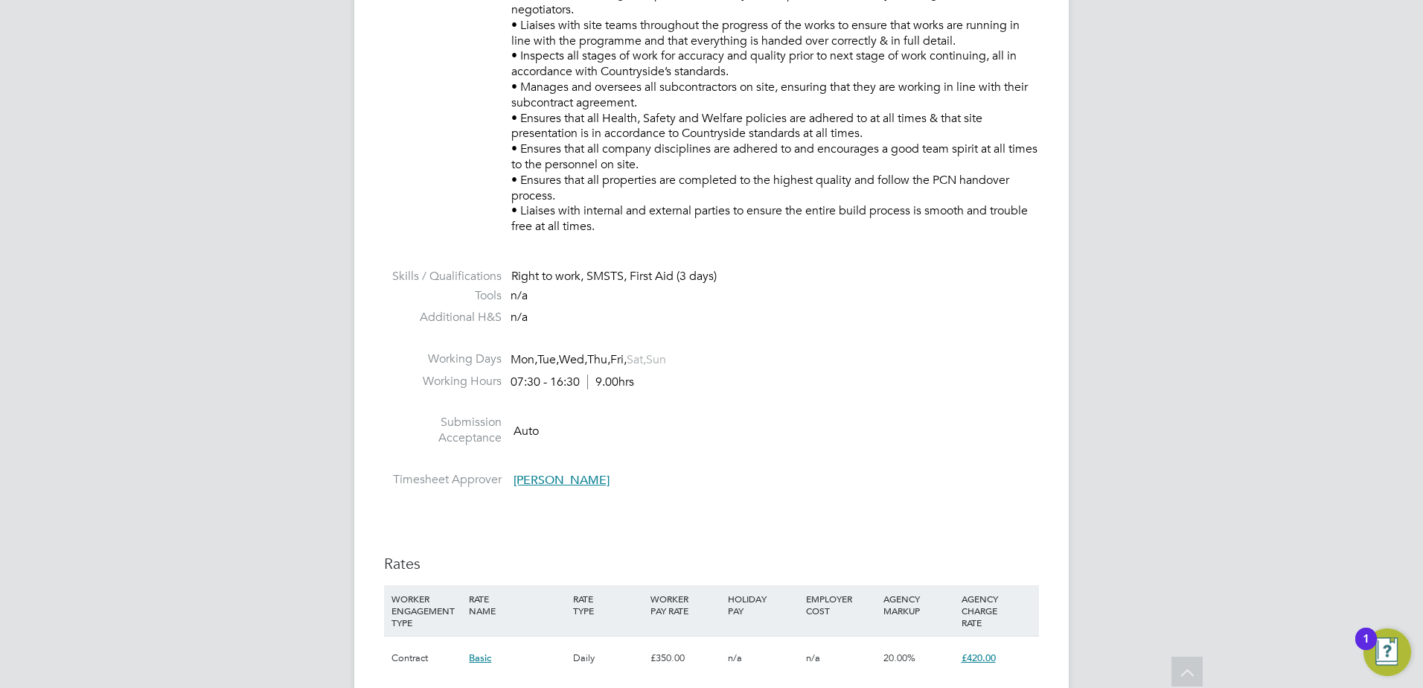
scroll to position [1191, 0]
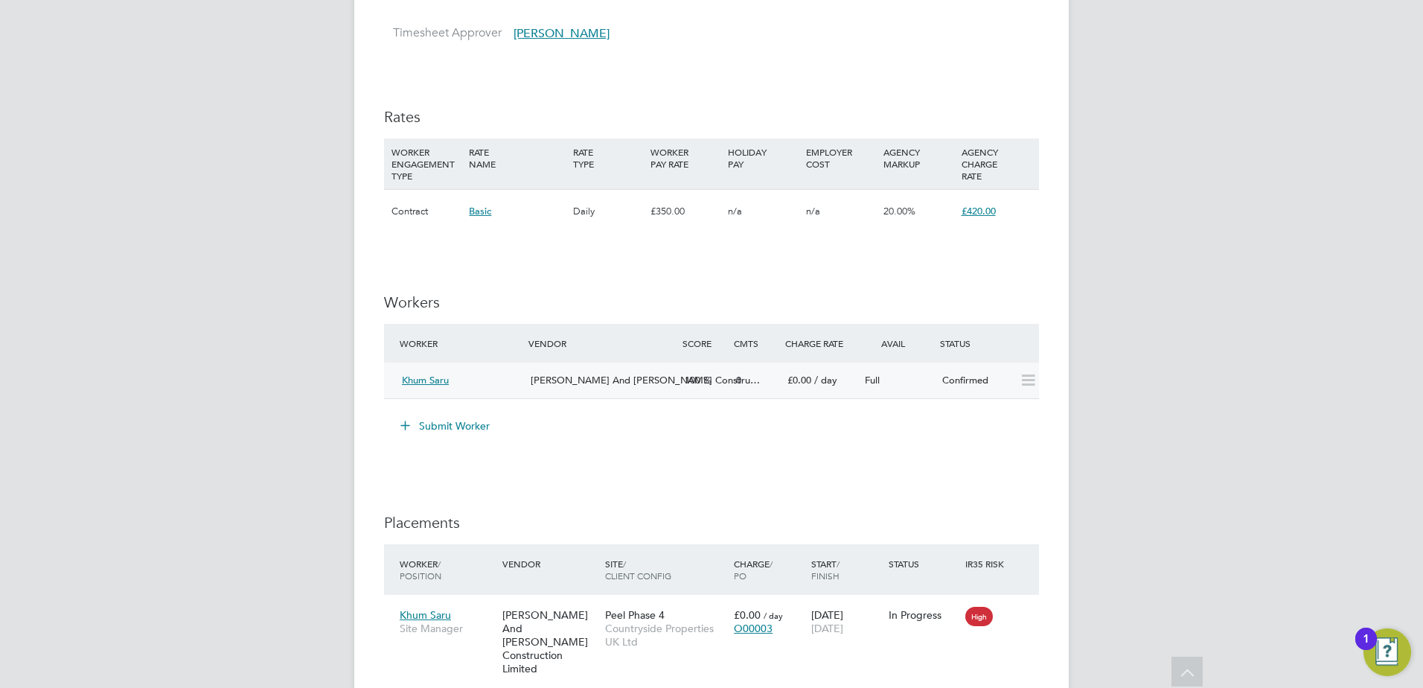
click at [435, 373] on div "Khum Saru" at bounding box center [460, 380] width 129 height 25
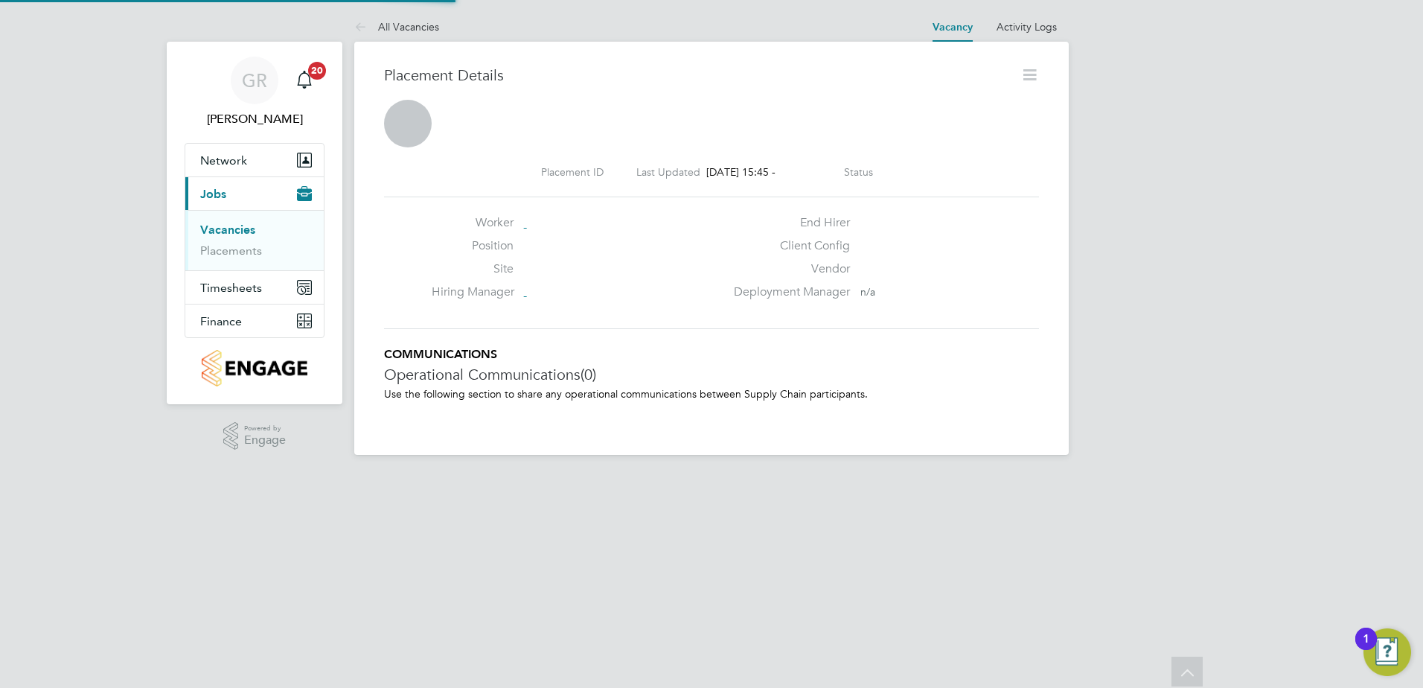
scroll to position [24, 294]
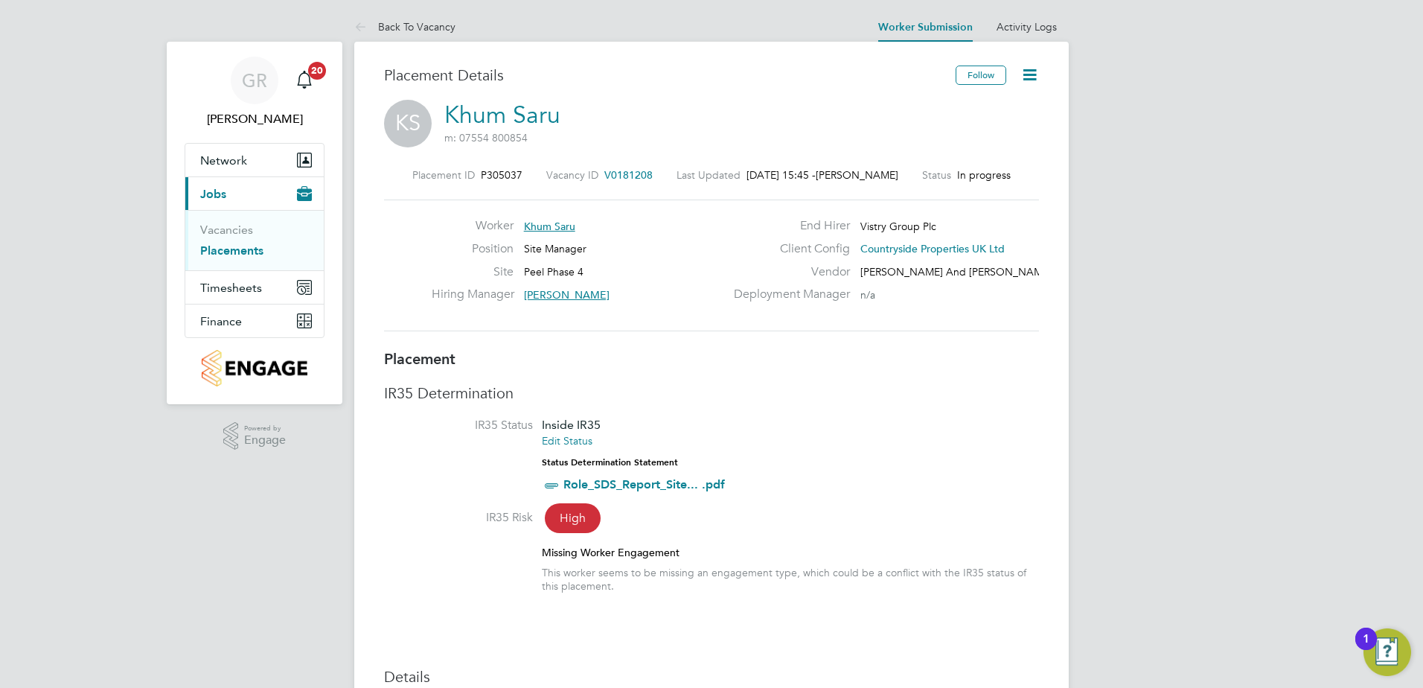
click at [1025, 76] on icon at bounding box center [1029, 74] width 19 height 19
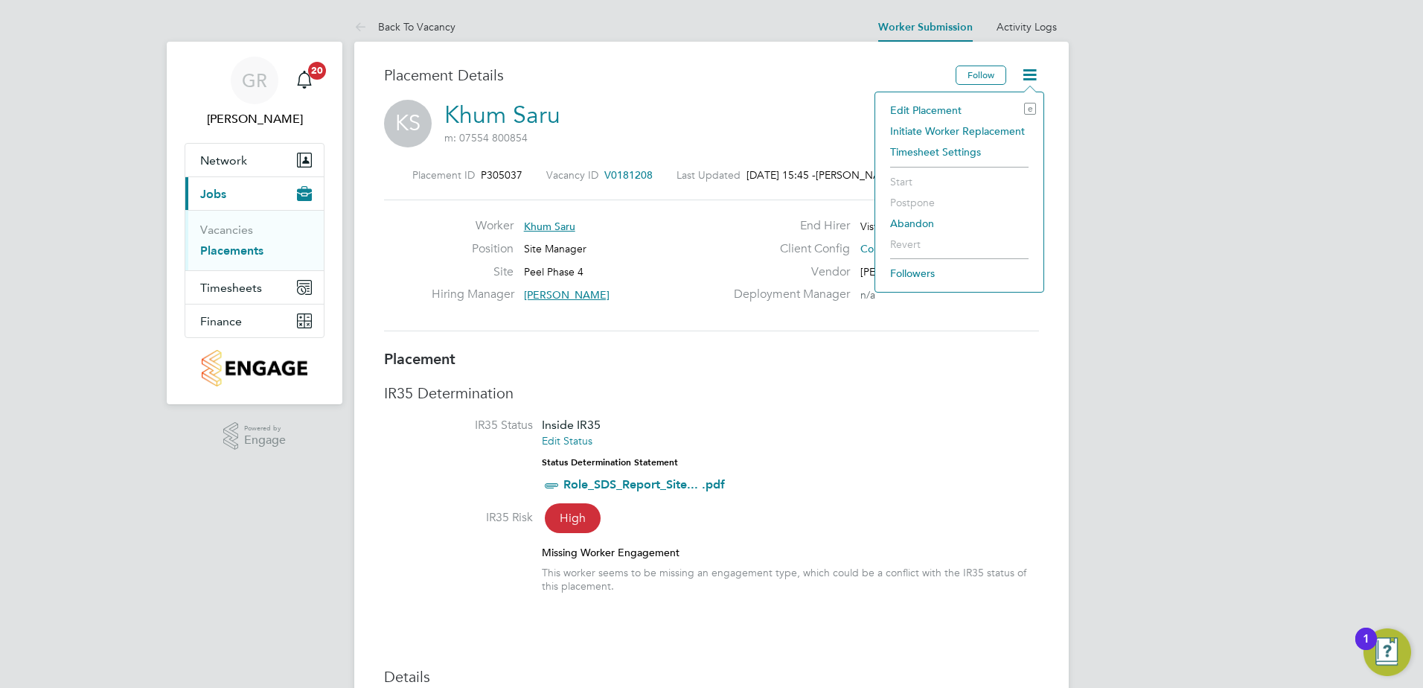
click at [950, 111] on li "Edit Placement e" at bounding box center [959, 110] width 153 height 21
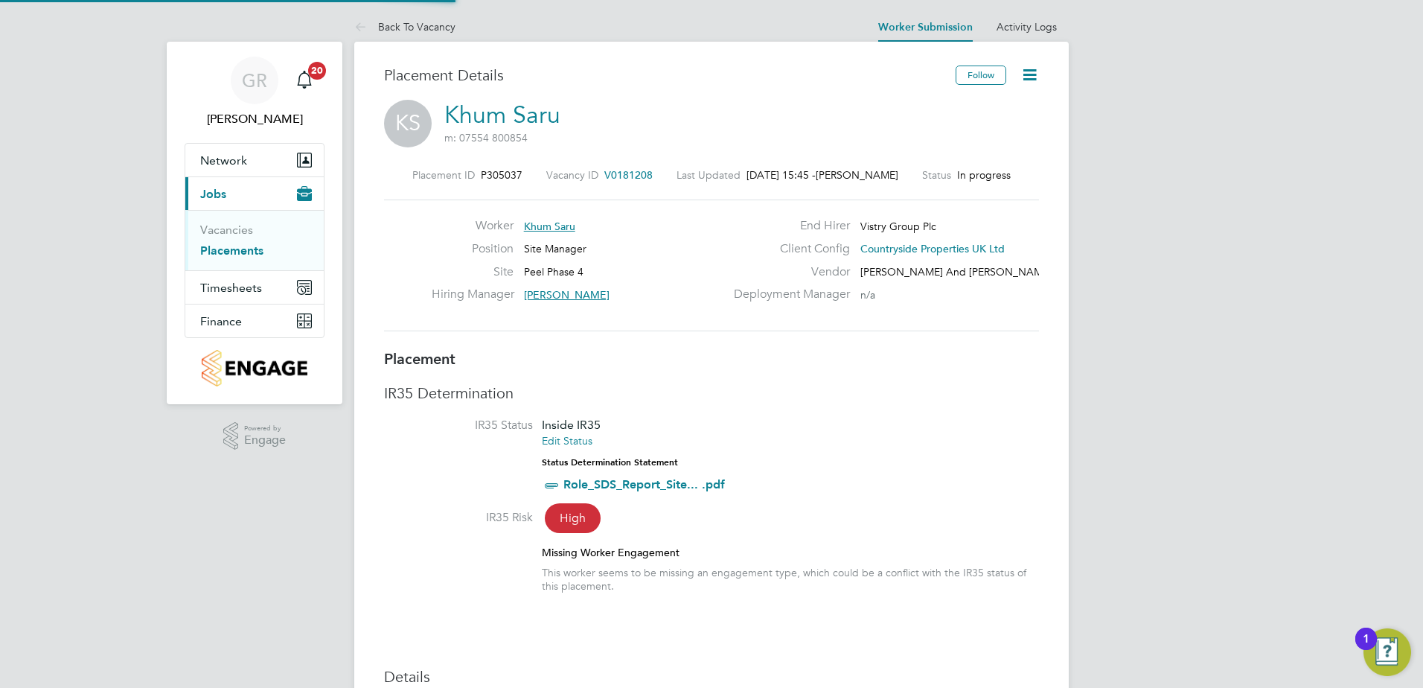
type input "[PERSON_NAME]"
type input "[DATE]"
type input "07:30"
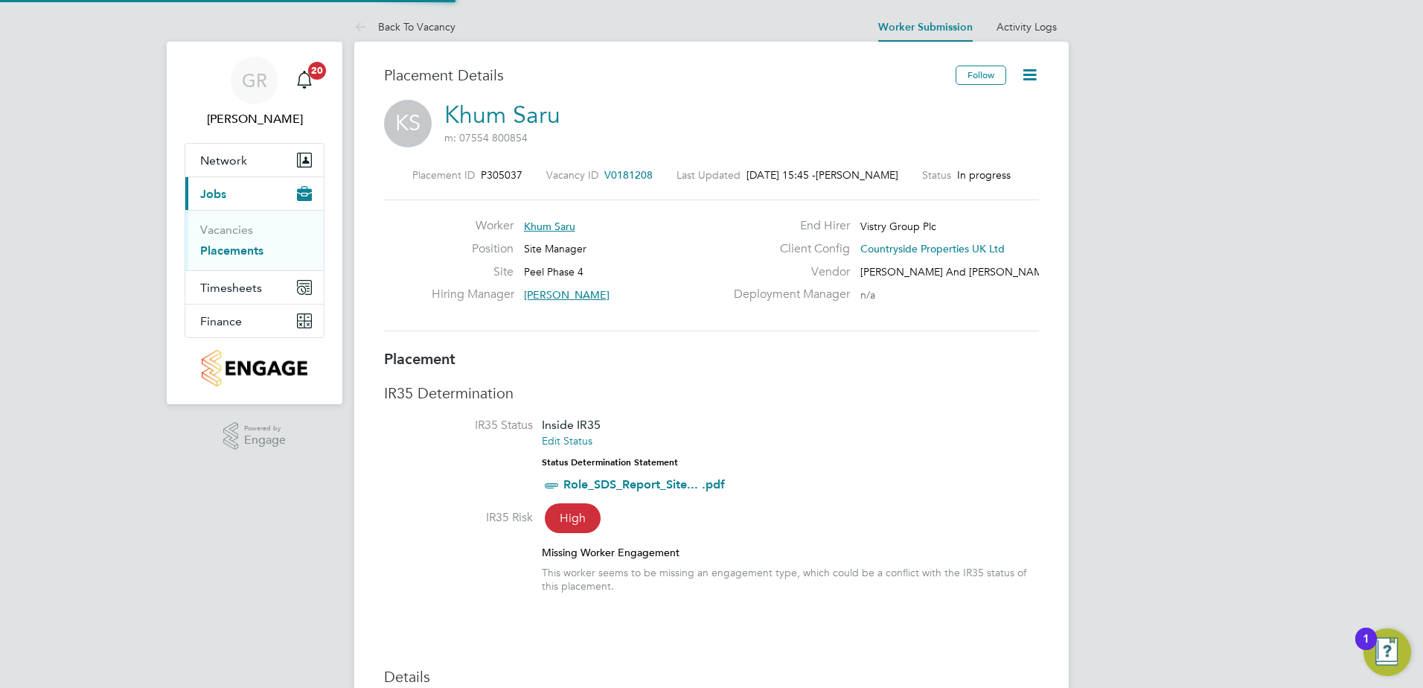
type input "16:30"
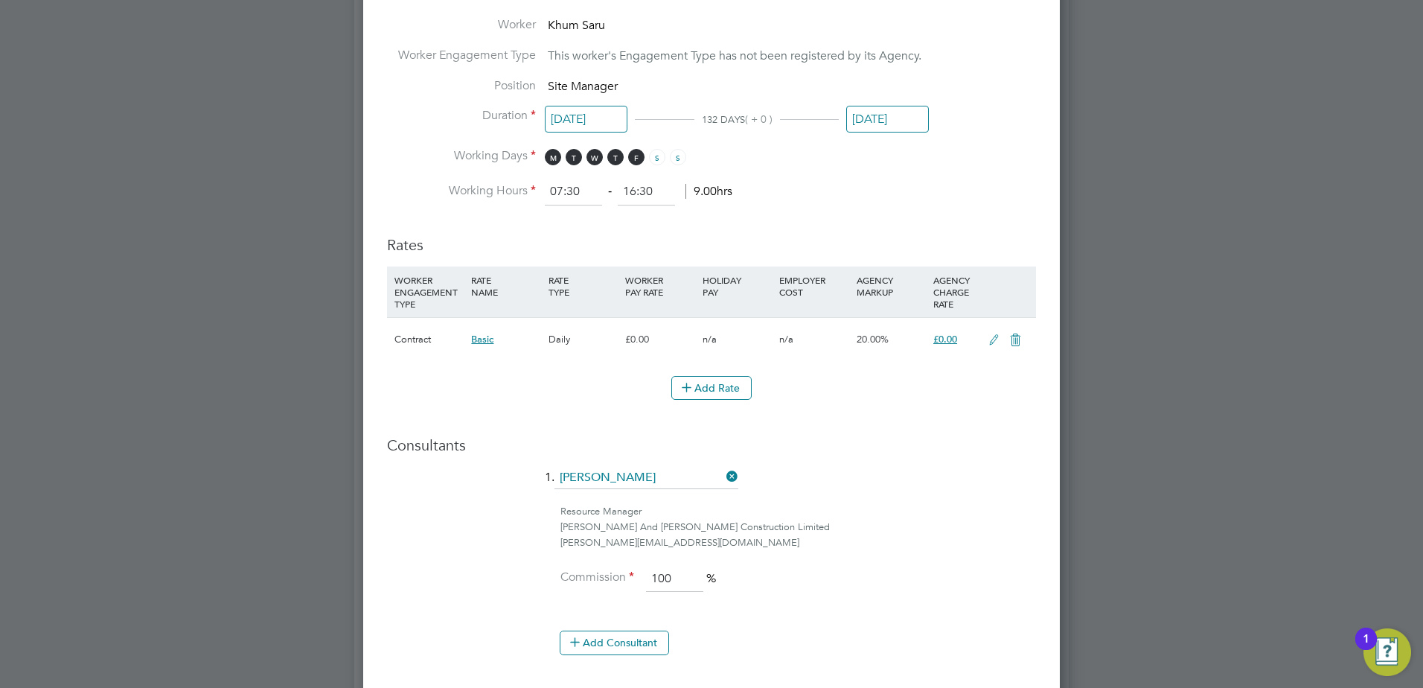
click at [991, 342] on icon at bounding box center [994, 340] width 19 height 12
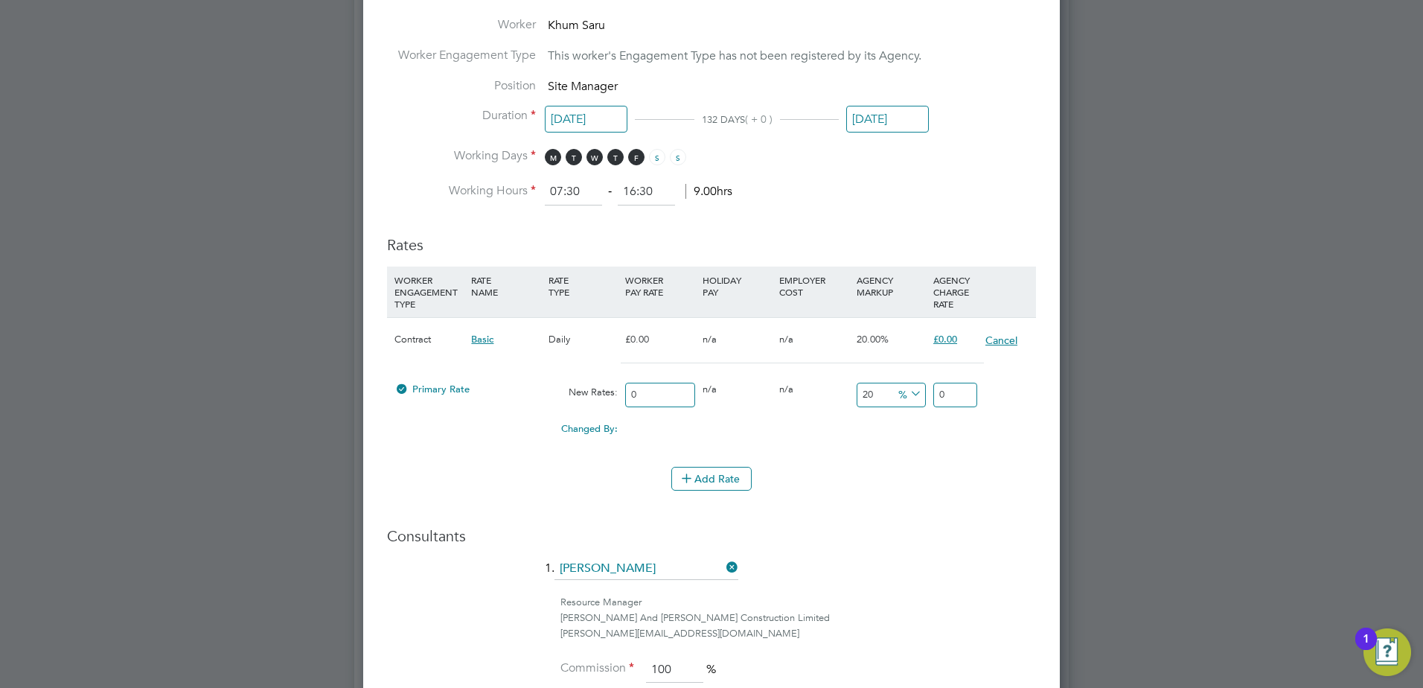
click at [1004, 337] on button "Cancel" at bounding box center [1001, 340] width 33 height 15
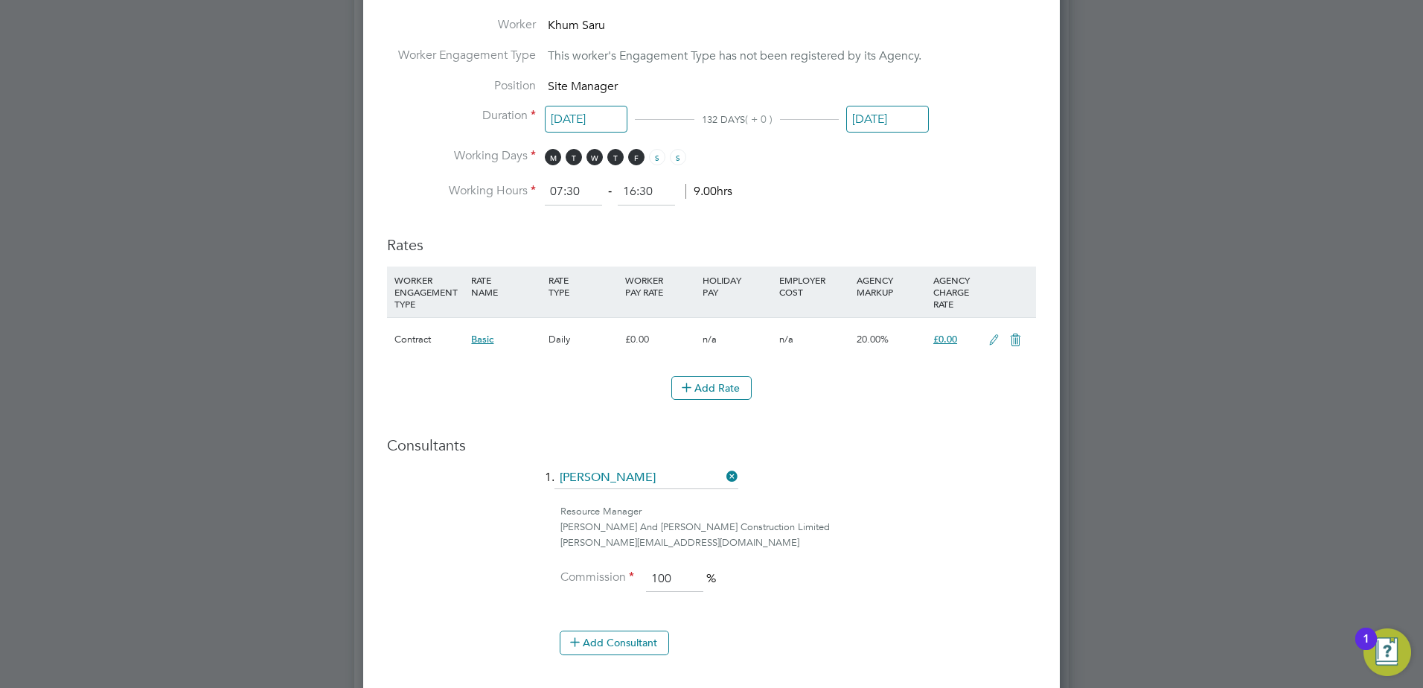
click at [994, 334] on icon at bounding box center [994, 340] width 19 height 12
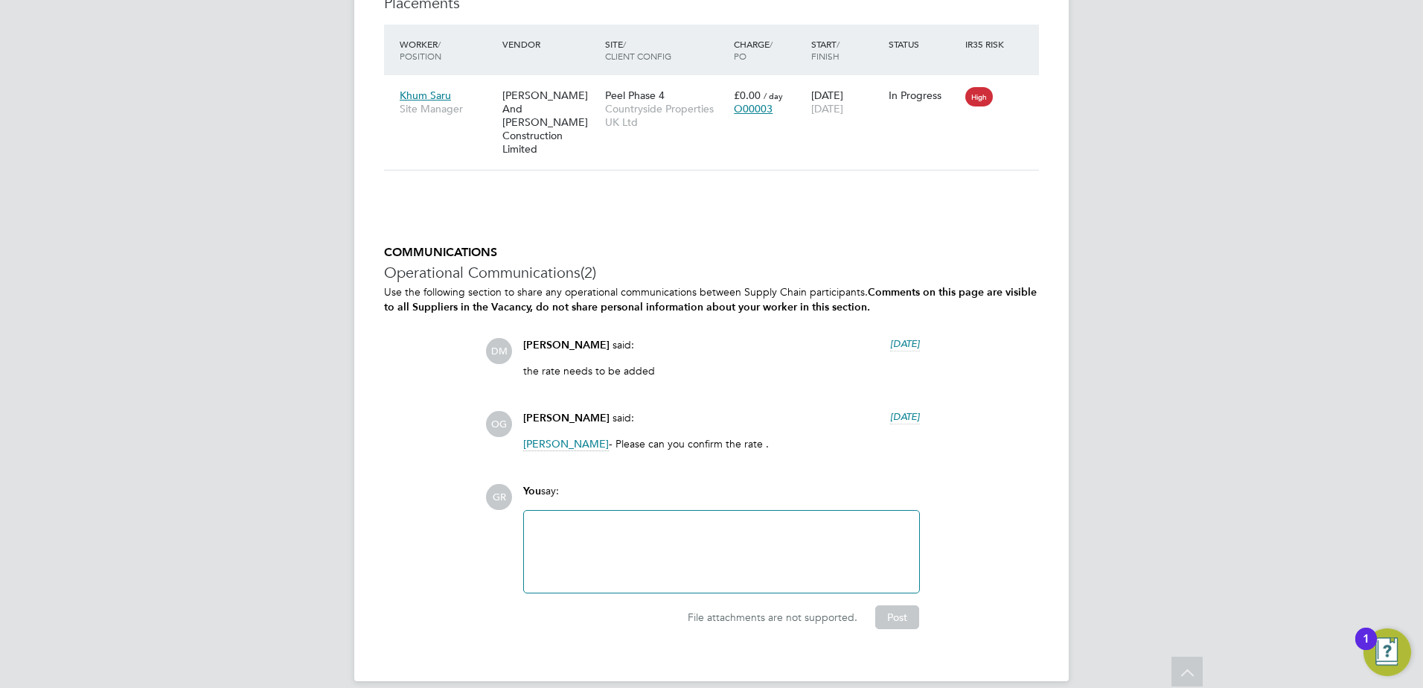
scroll to position [1712, 0]
click at [667, 518] on div at bounding box center [721, 550] width 377 height 64
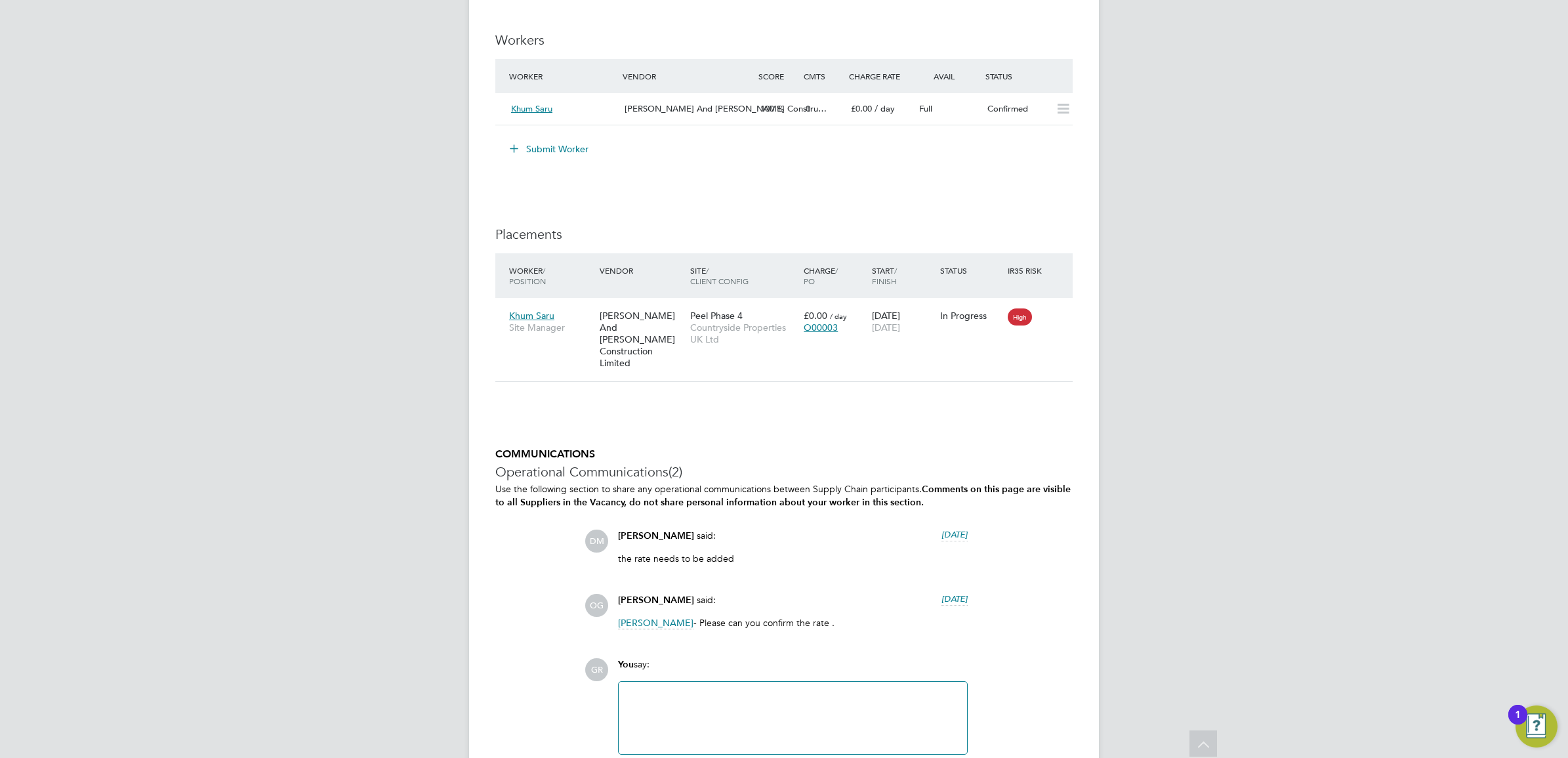
scroll to position [1360, 0]
